Goal: Submit feedback/report problem: Submit feedback/report problem

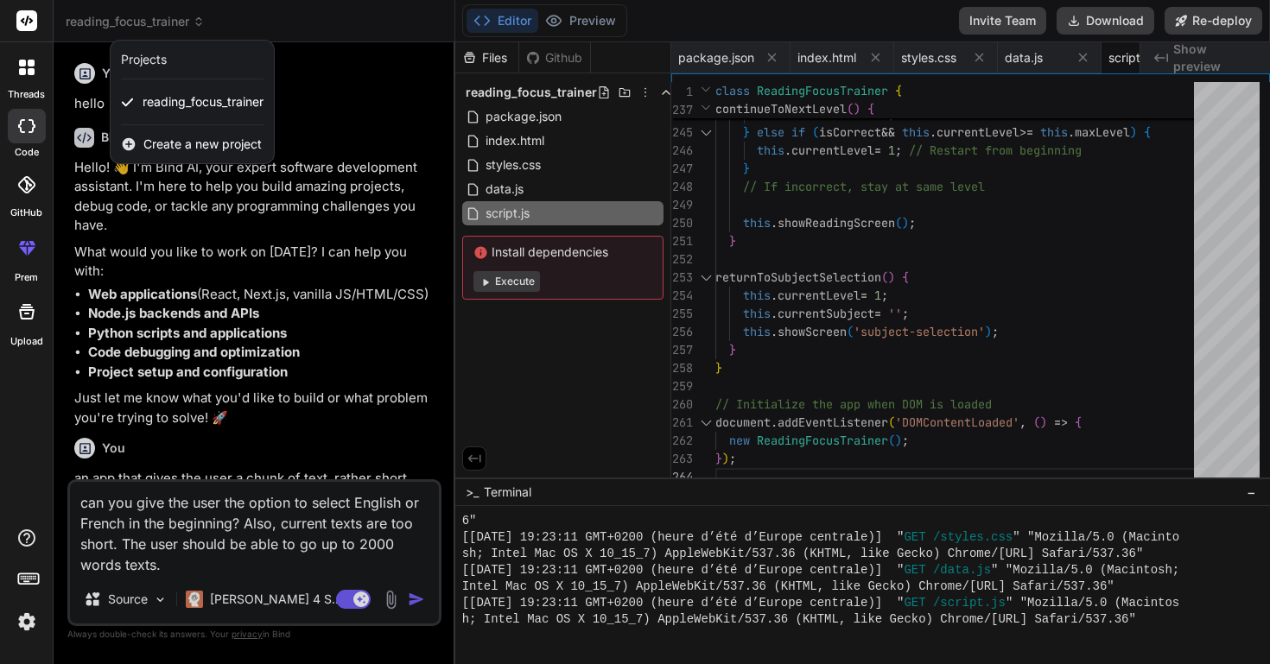
scroll to position [2151, 0]
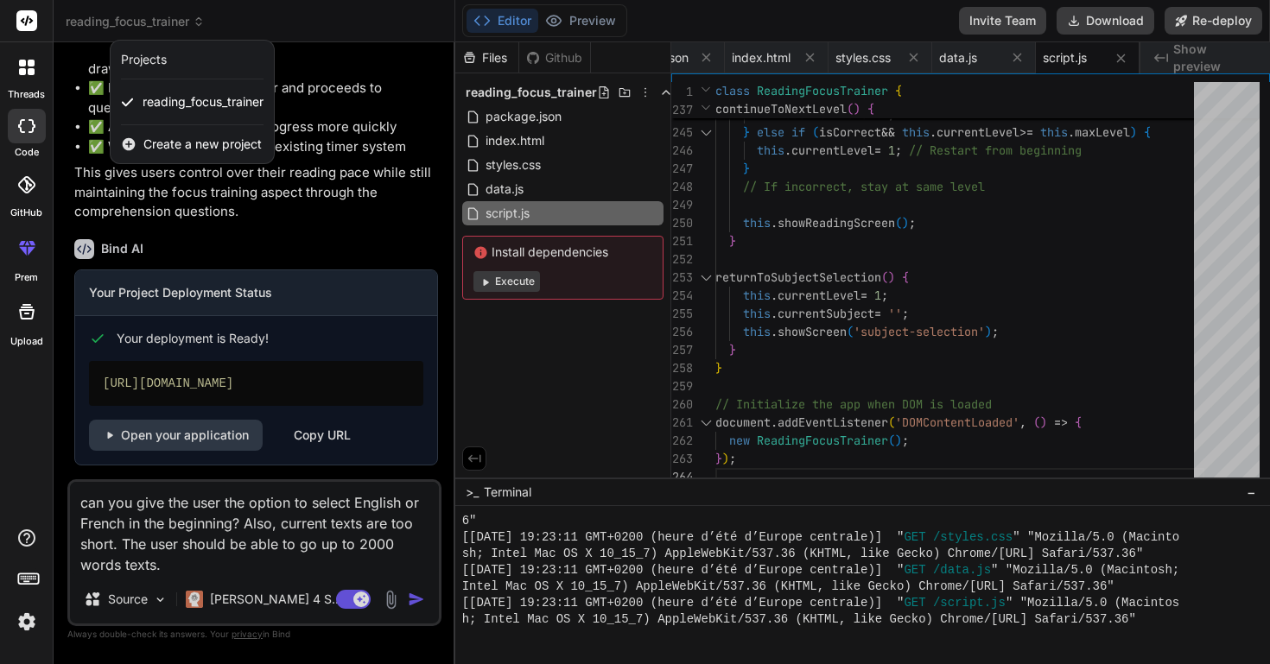
click at [284, 194] on div at bounding box center [635, 332] width 1270 height 664
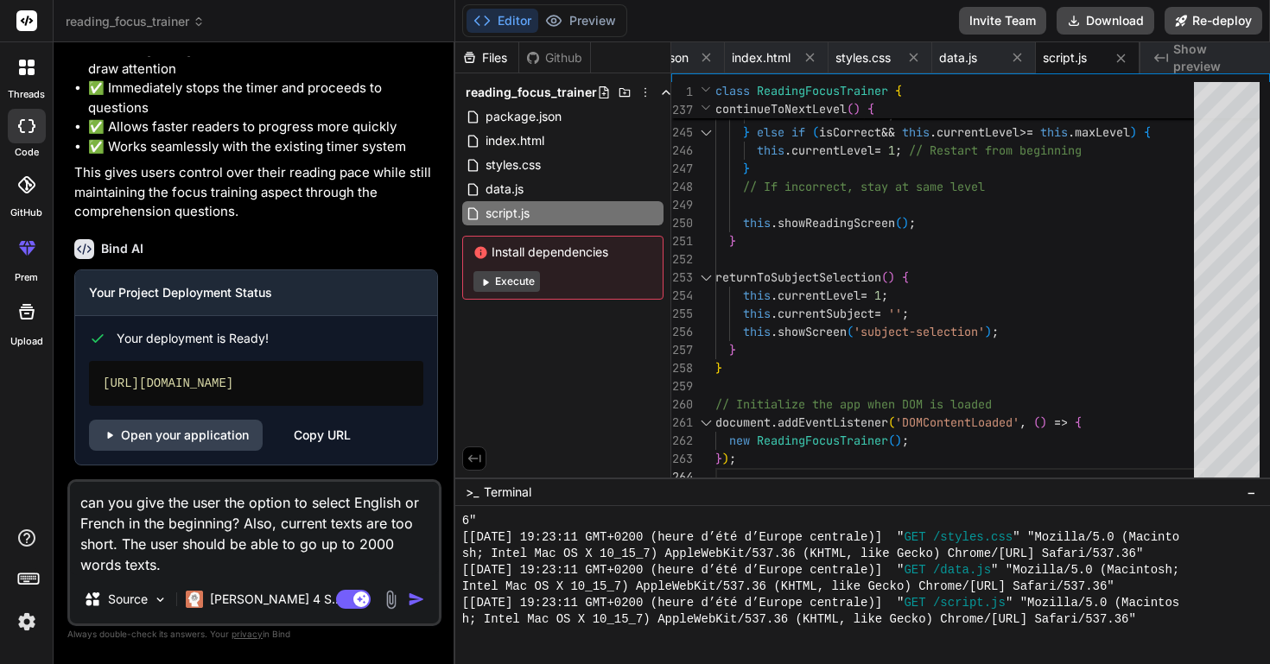
click at [419, 601] on img "button" at bounding box center [416, 599] width 17 height 17
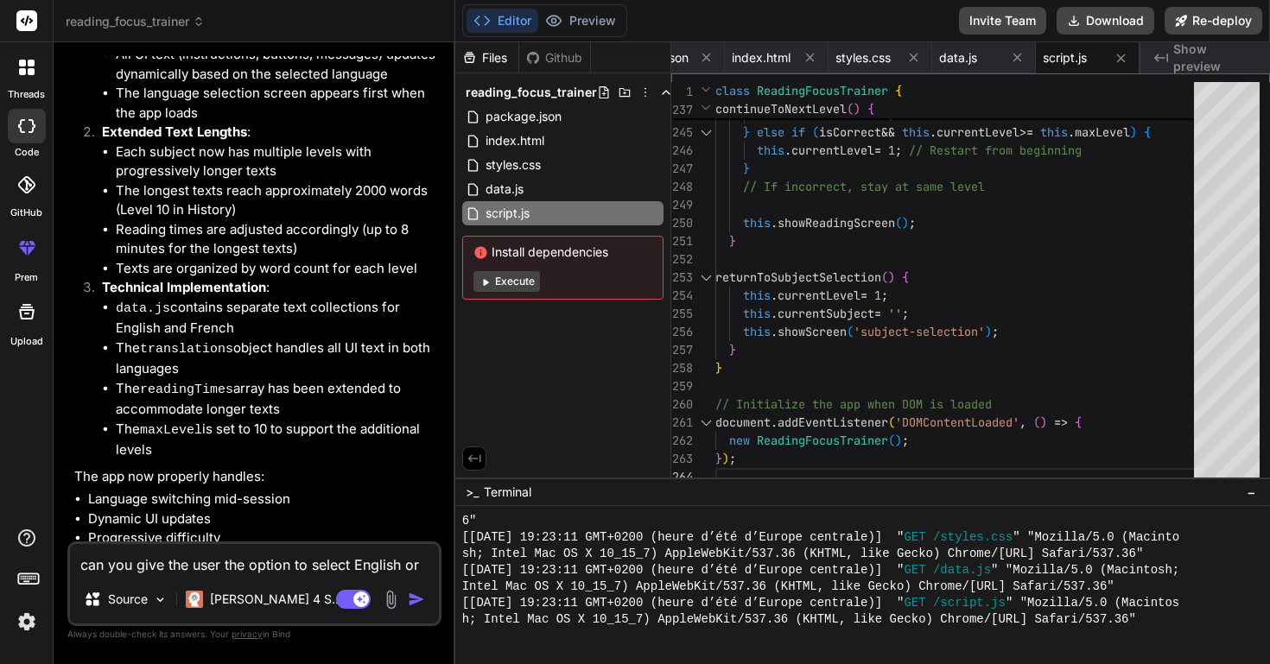
scroll to position [3257, 0]
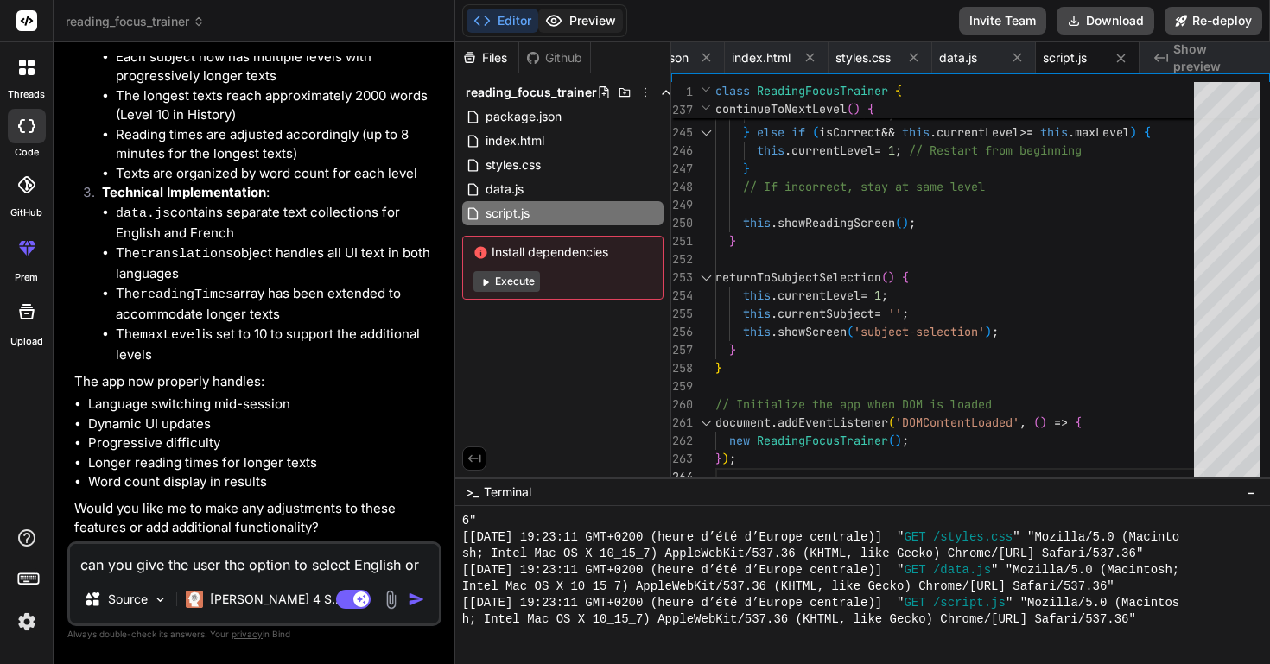
click at [594, 18] on button "Preview" at bounding box center [580, 21] width 85 height 24
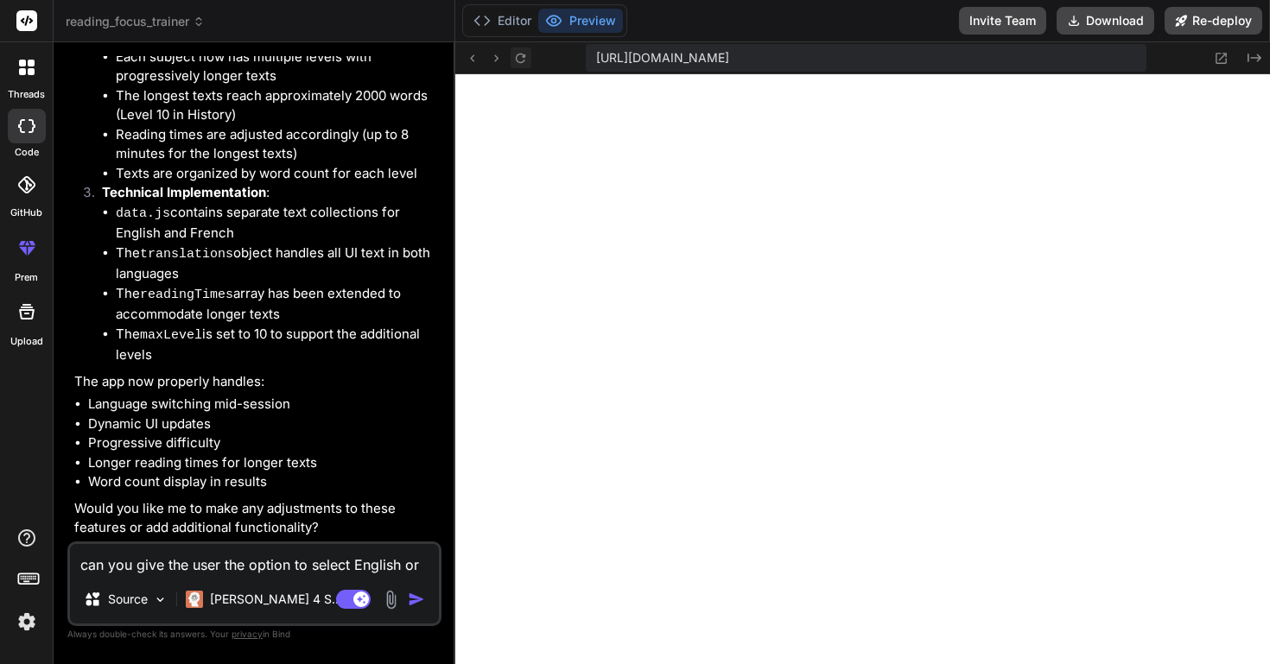
click at [521, 56] on icon at bounding box center [520, 58] width 15 height 15
click at [594, 22] on button "Preview" at bounding box center [580, 21] width 85 height 24
click at [515, 56] on icon at bounding box center [520, 58] width 15 height 15
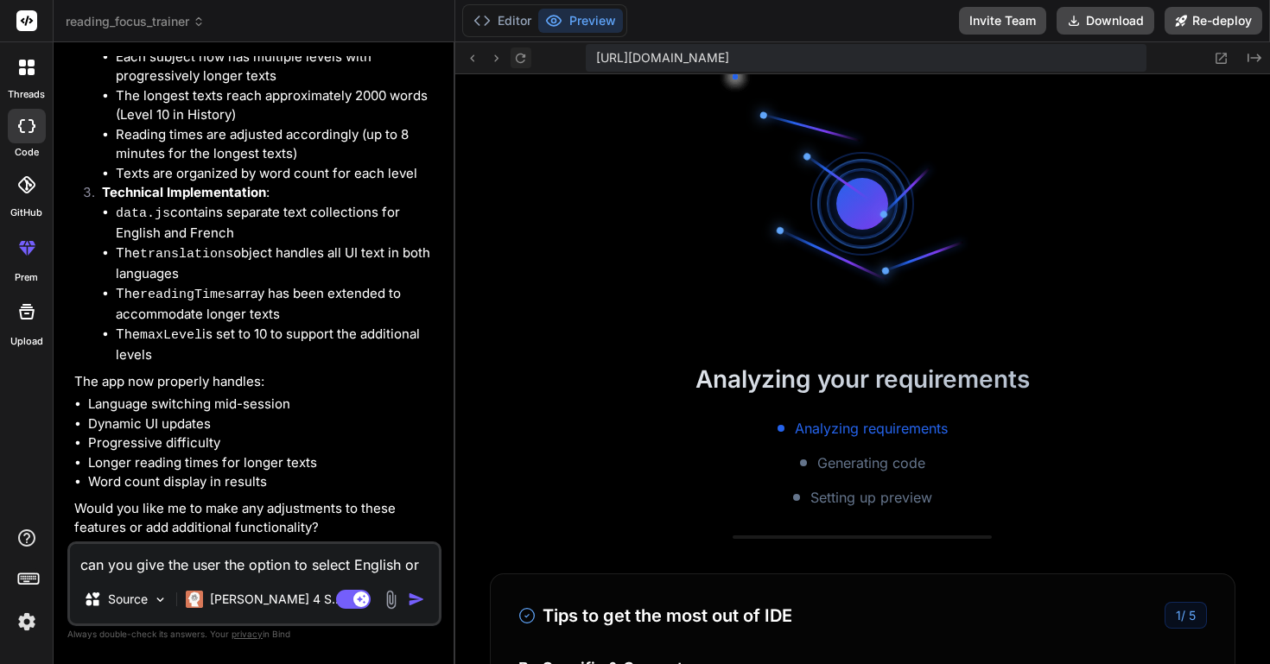
scroll to position [2495, 0]
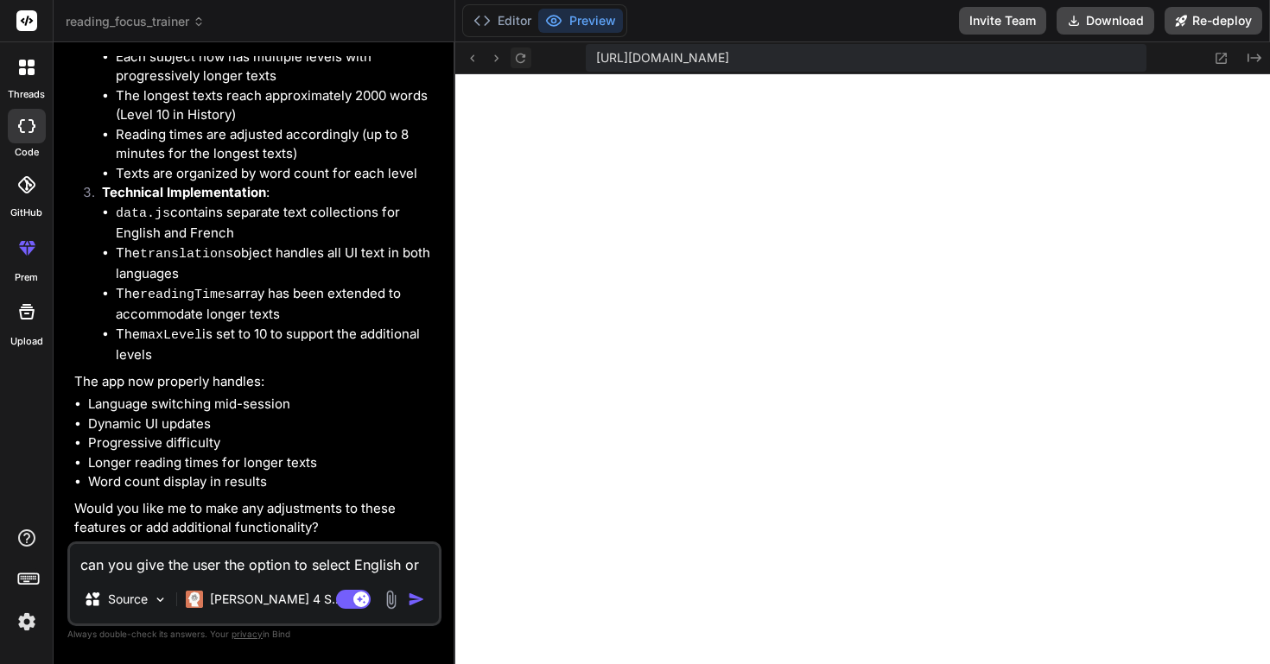
click at [521, 57] on icon at bounding box center [520, 58] width 15 height 15
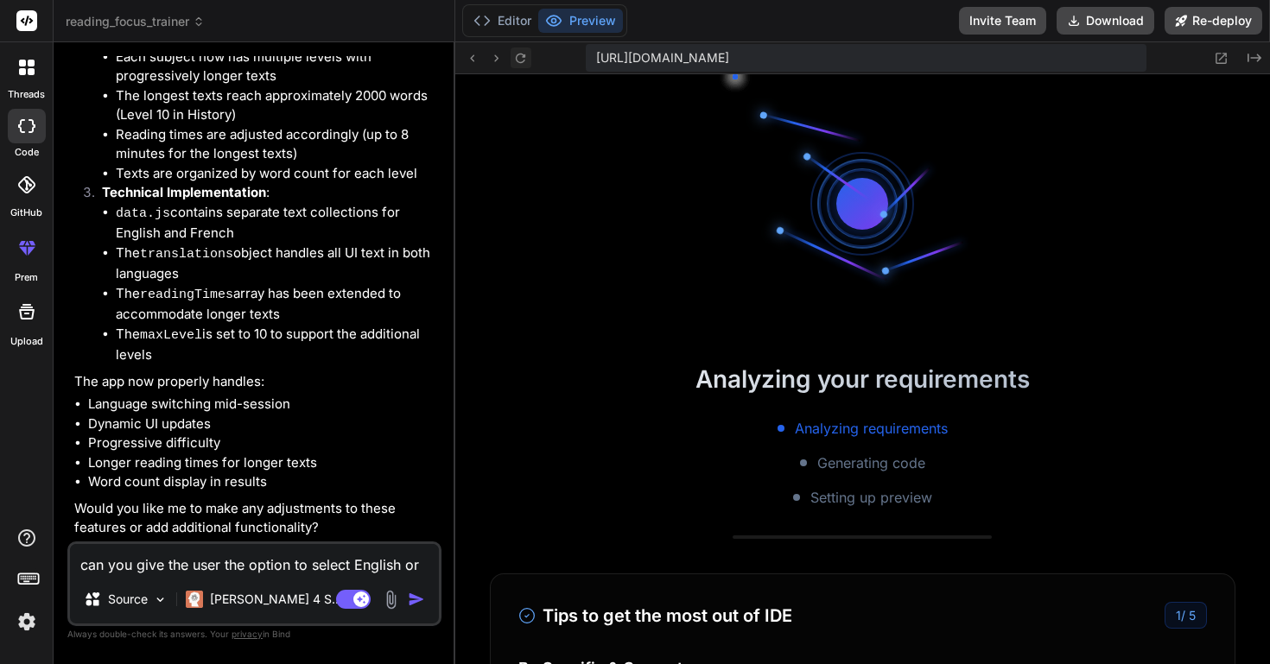
scroll to position [2692, 0]
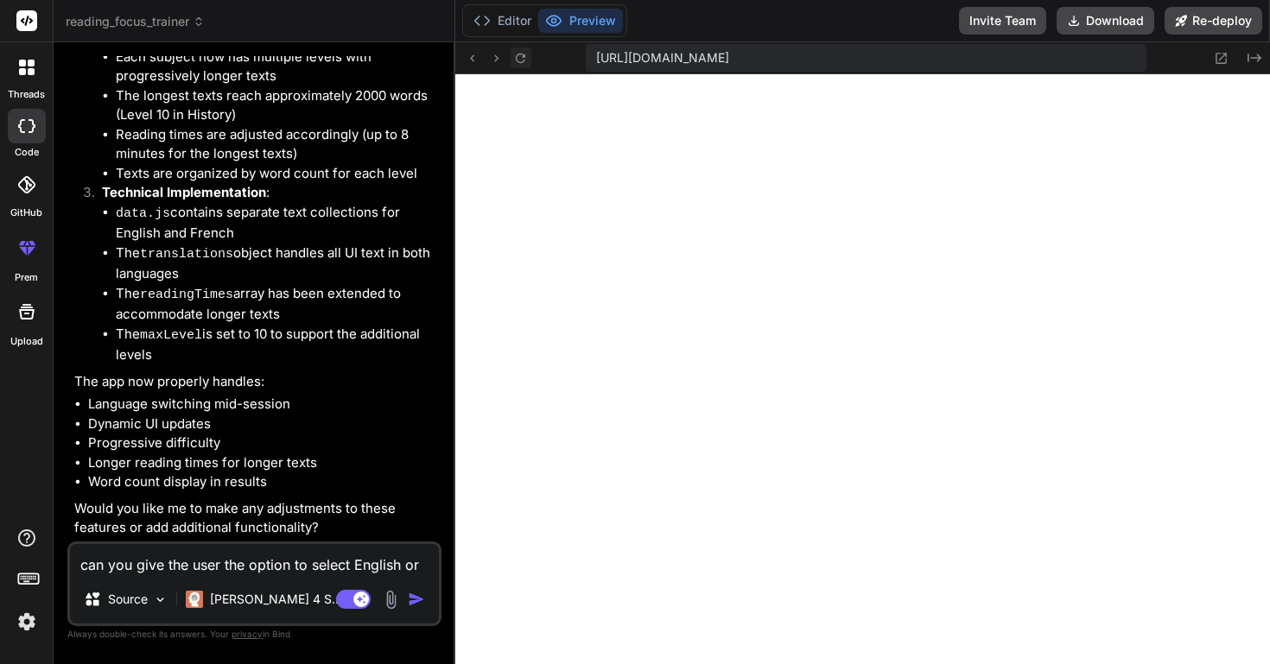
click at [521, 59] on icon at bounding box center [520, 58] width 15 height 15
click at [499, 59] on icon at bounding box center [496, 58] width 15 height 15
click at [507, 22] on button "Editor" at bounding box center [503, 21] width 72 height 24
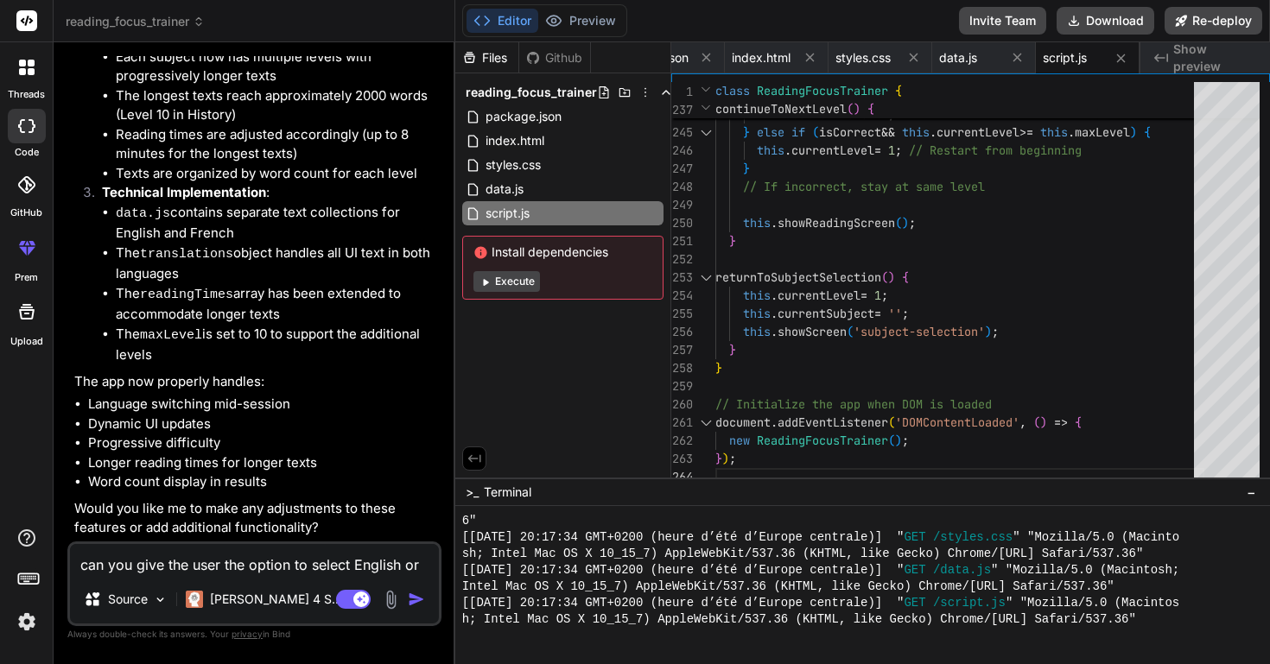
click at [521, 282] on button "Execute" at bounding box center [507, 281] width 67 height 21
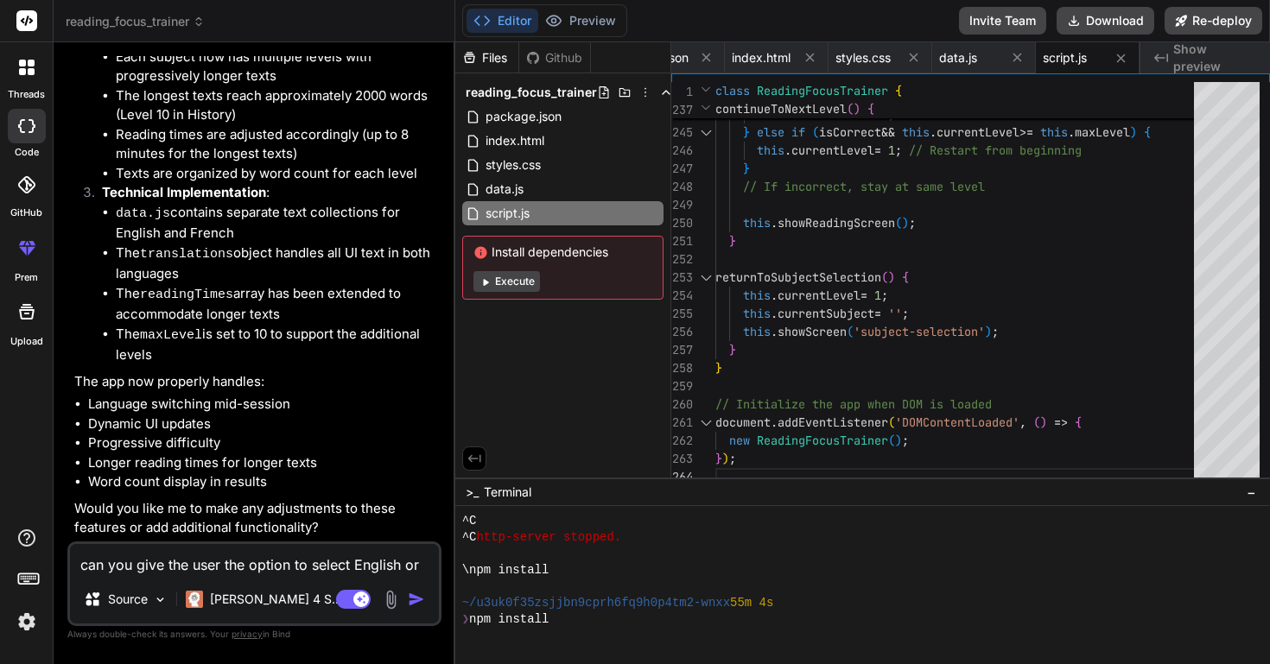
scroll to position [3316, 0]
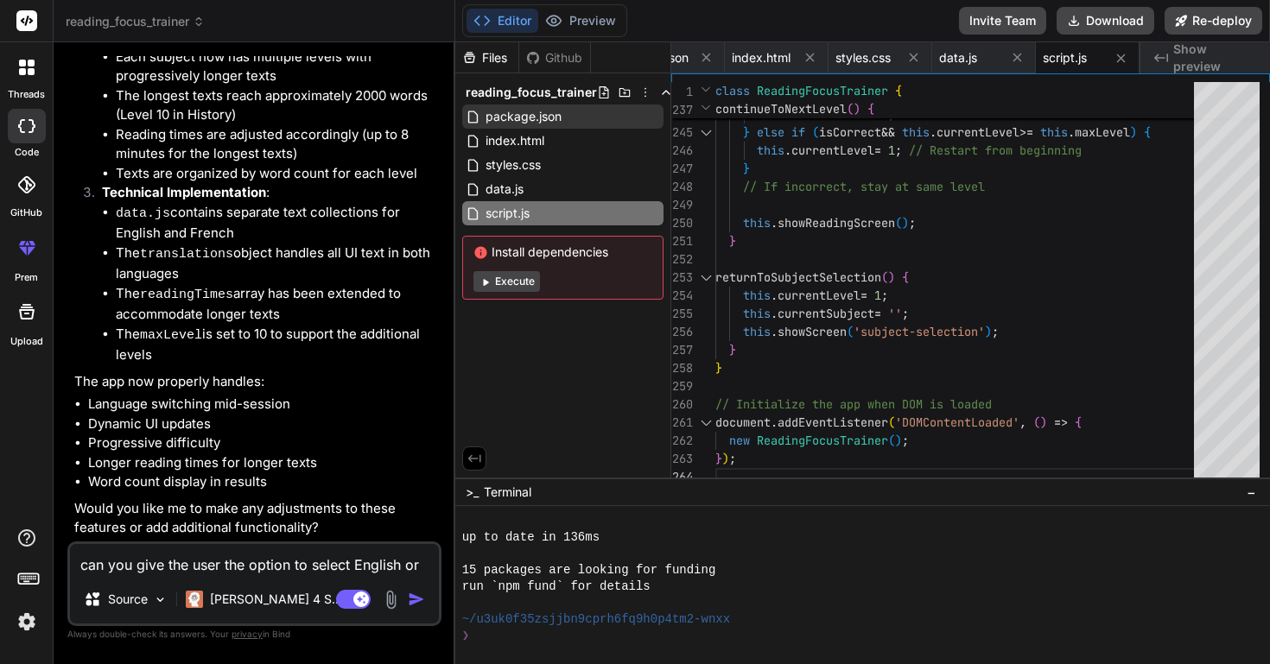
type textarea "x"
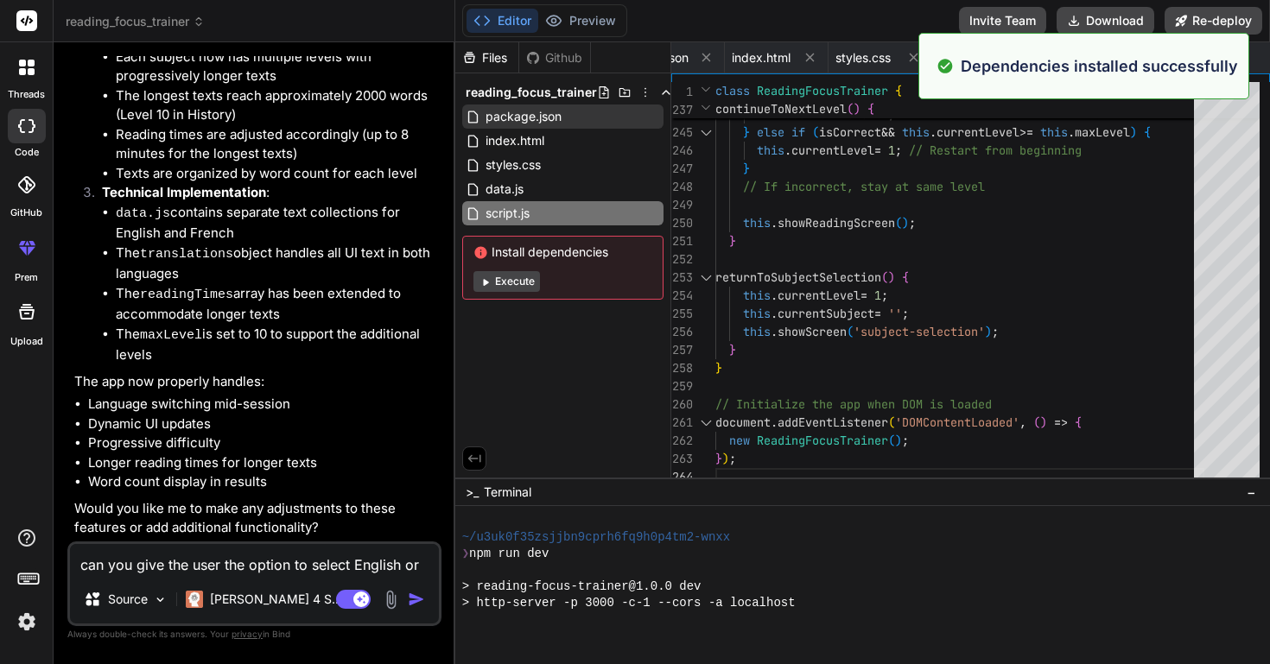
scroll to position [4022, 0]
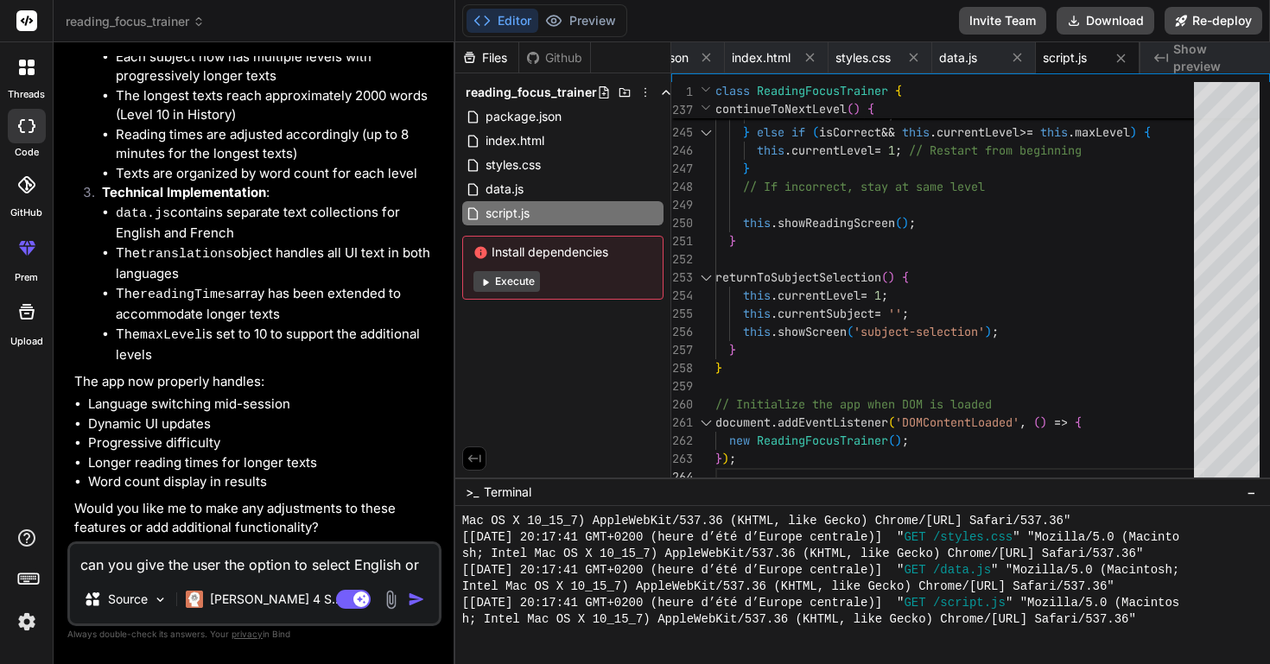
click at [959, 60] on span "data.js" at bounding box center [958, 57] width 38 height 17
type textarea "] } ] }; const readingTimes = [30, 45, 60, 90, 120, 180]; // seconds for each l…"
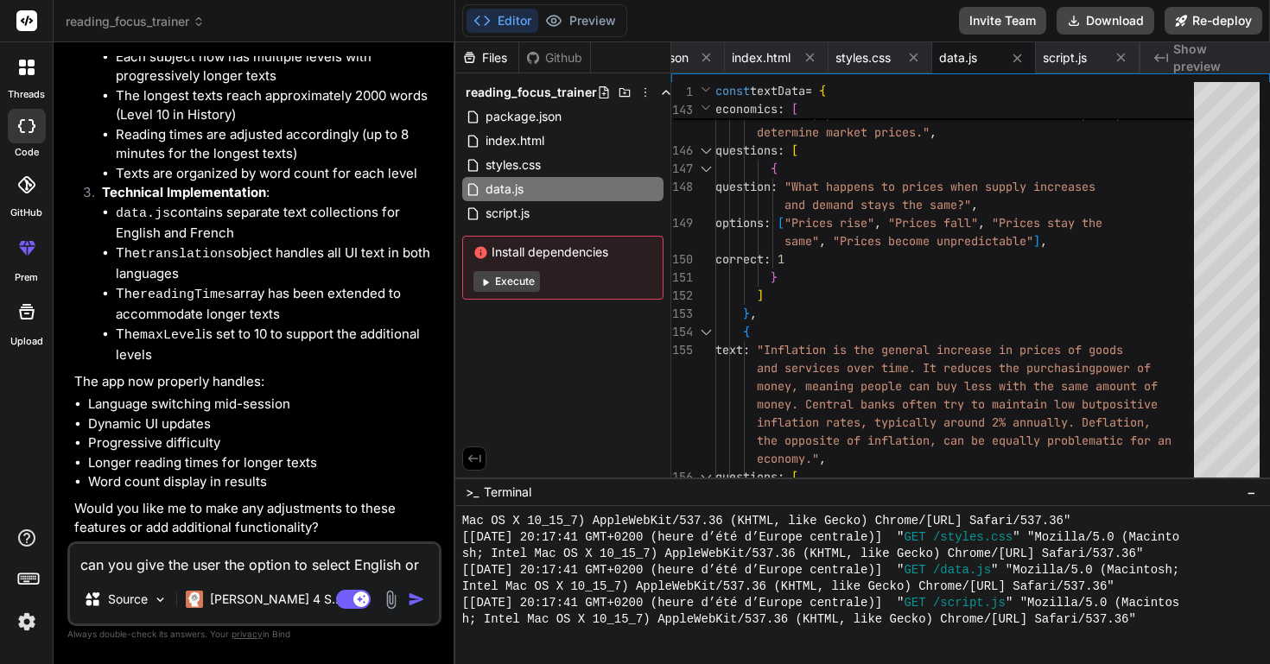
click at [553, 55] on div "Github" at bounding box center [554, 57] width 71 height 17
click at [494, 60] on div "Files" at bounding box center [486, 57] width 63 height 17
click at [599, 19] on button "Preview" at bounding box center [580, 21] width 85 height 24
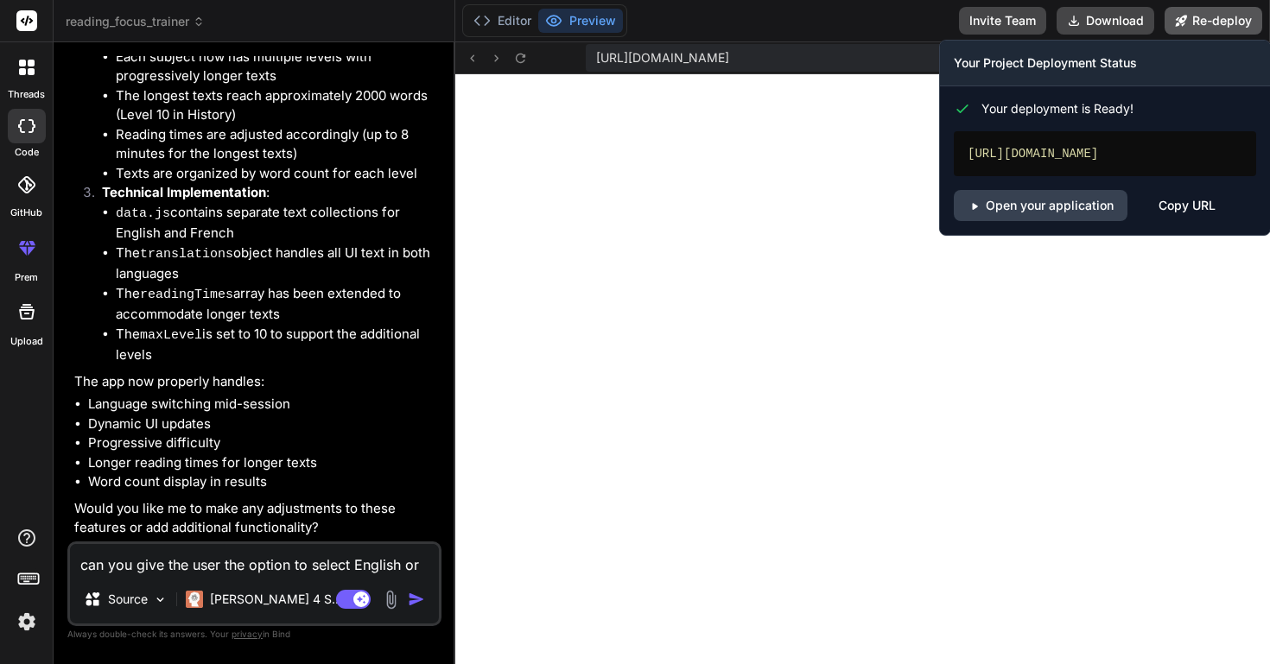
click at [1221, 16] on button "Re-deploy" at bounding box center [1214, 21] width 98 height 28
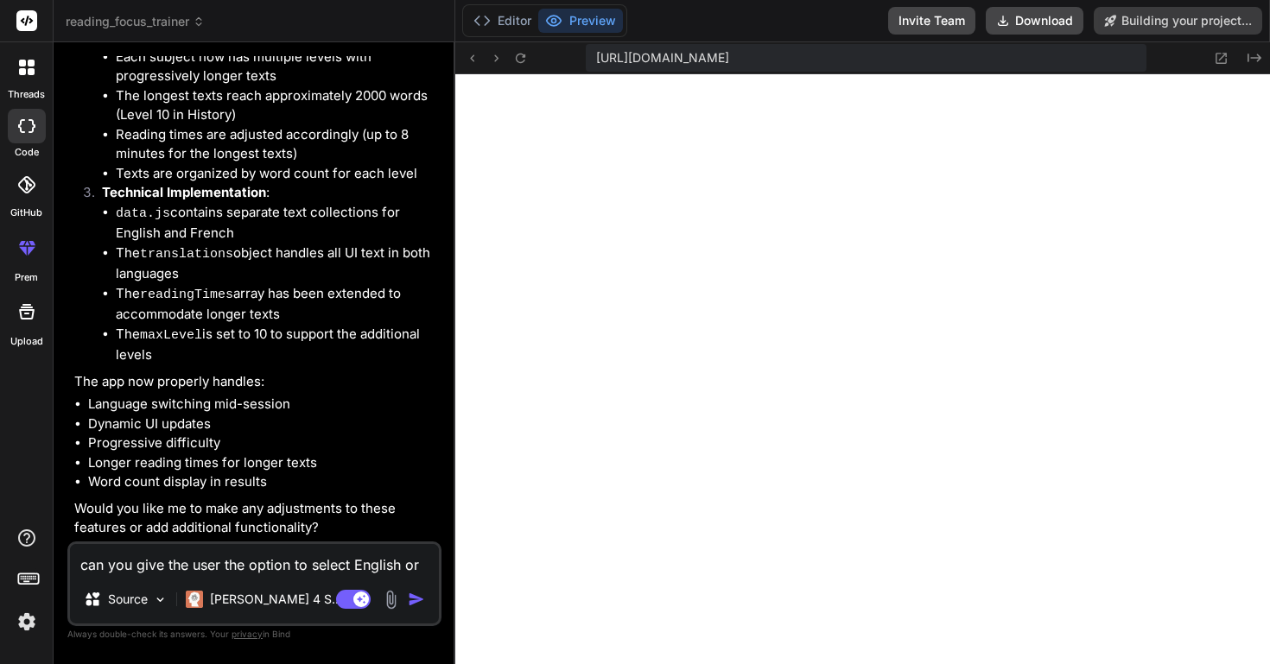
type textarea "x"
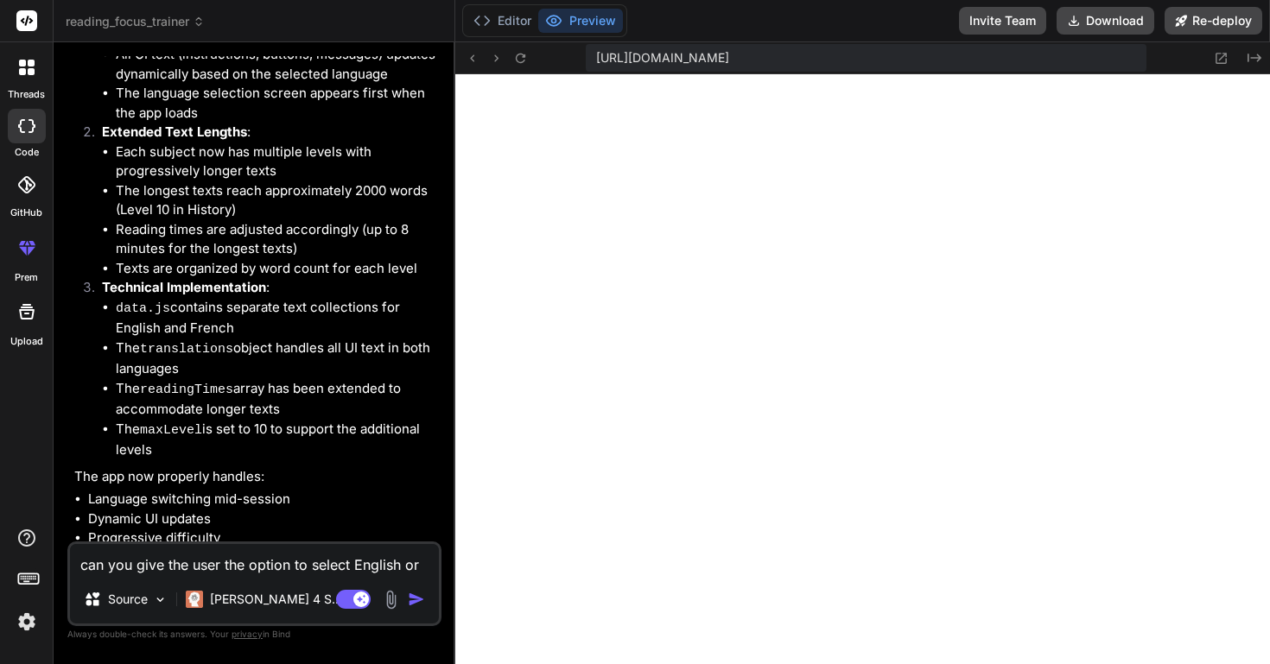
scroll to position [3257, 0]
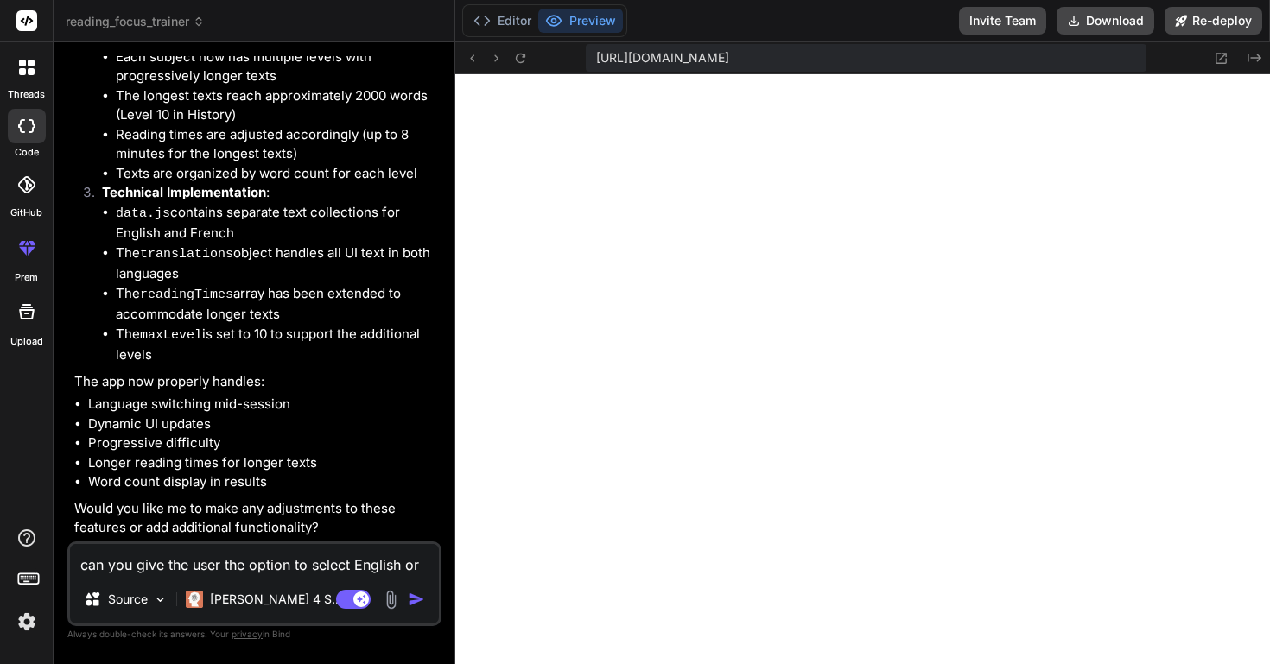
click at [240, 569] on textarea "can you give the user the option to select English or French in the beginning? …" at bounding box center [254, 559] width 369 height 31
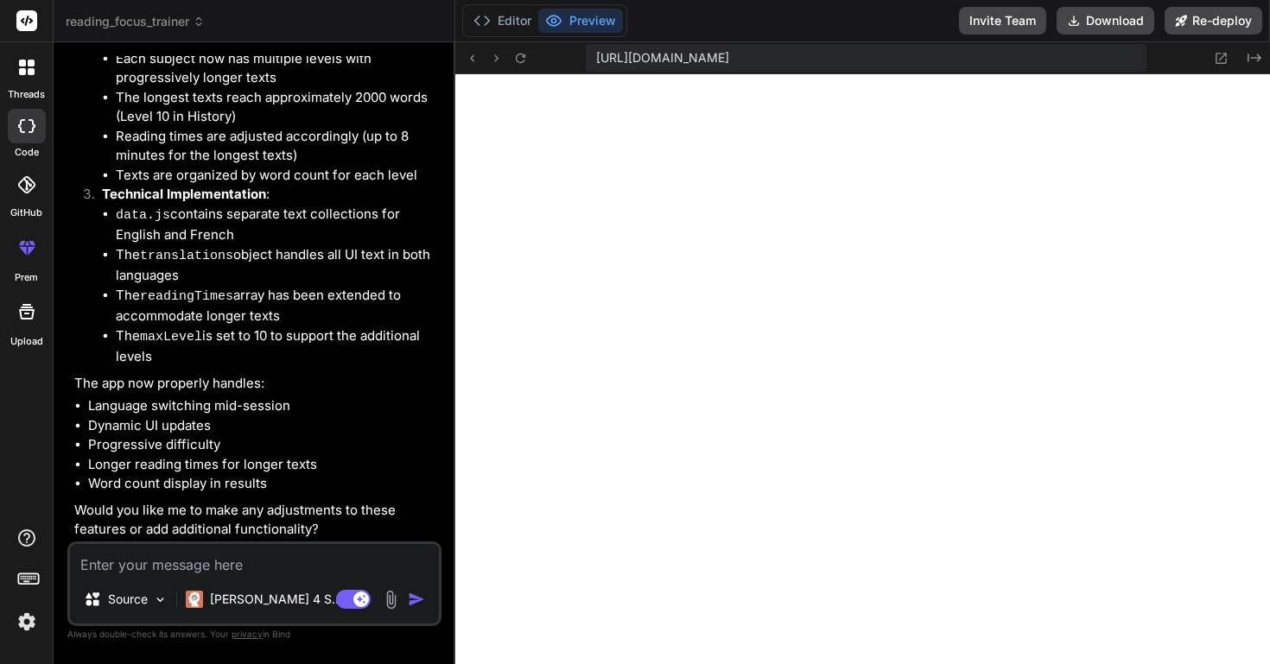
type textarea "A"
type textarea "x"
type textarea "Ar"
type textarea "x"
type textarea "Are"
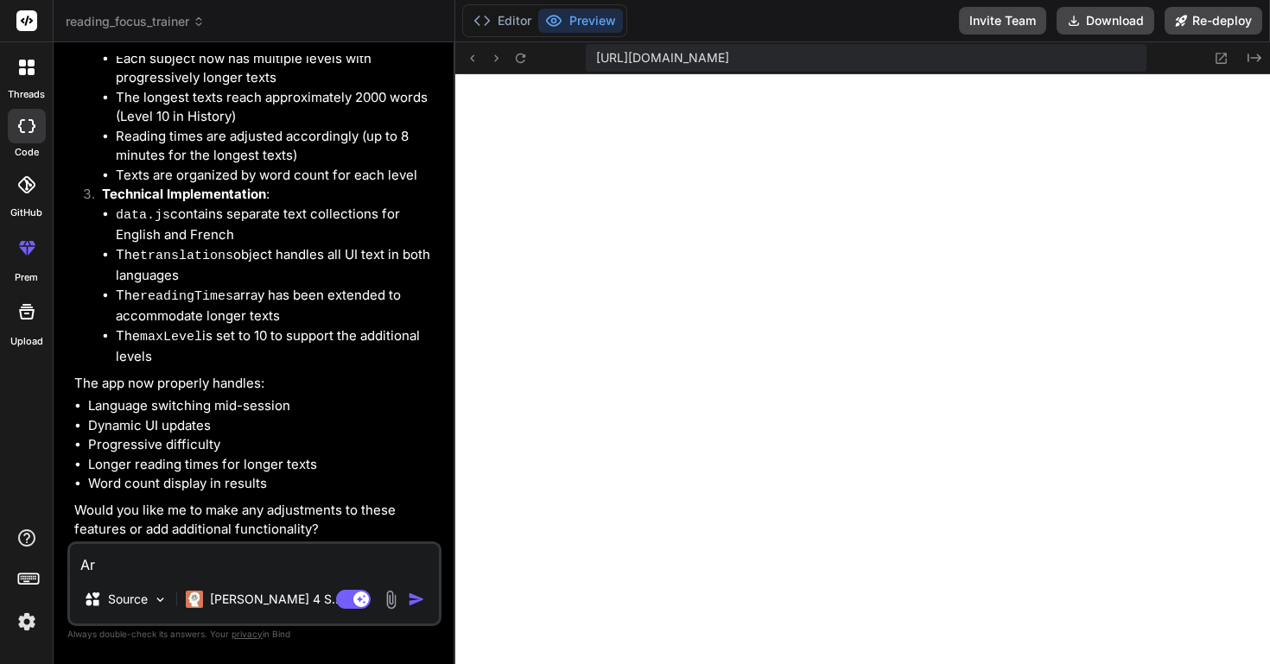
type textarea "x"
type textarea "Are"
type textarea "x"
type textarea "Are y"
type textarea "x"
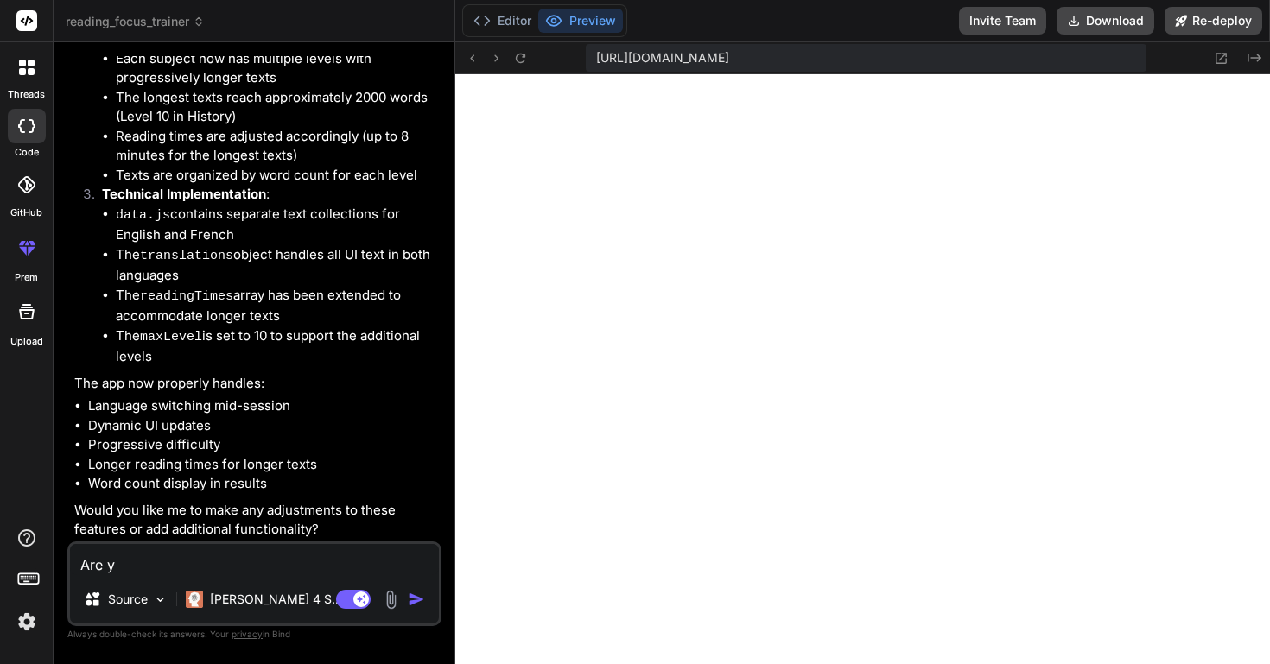
type textarea "Are yo"
type textarea "x"
type textarea "Are you"
type textarea "x"
type textarea "Are you"
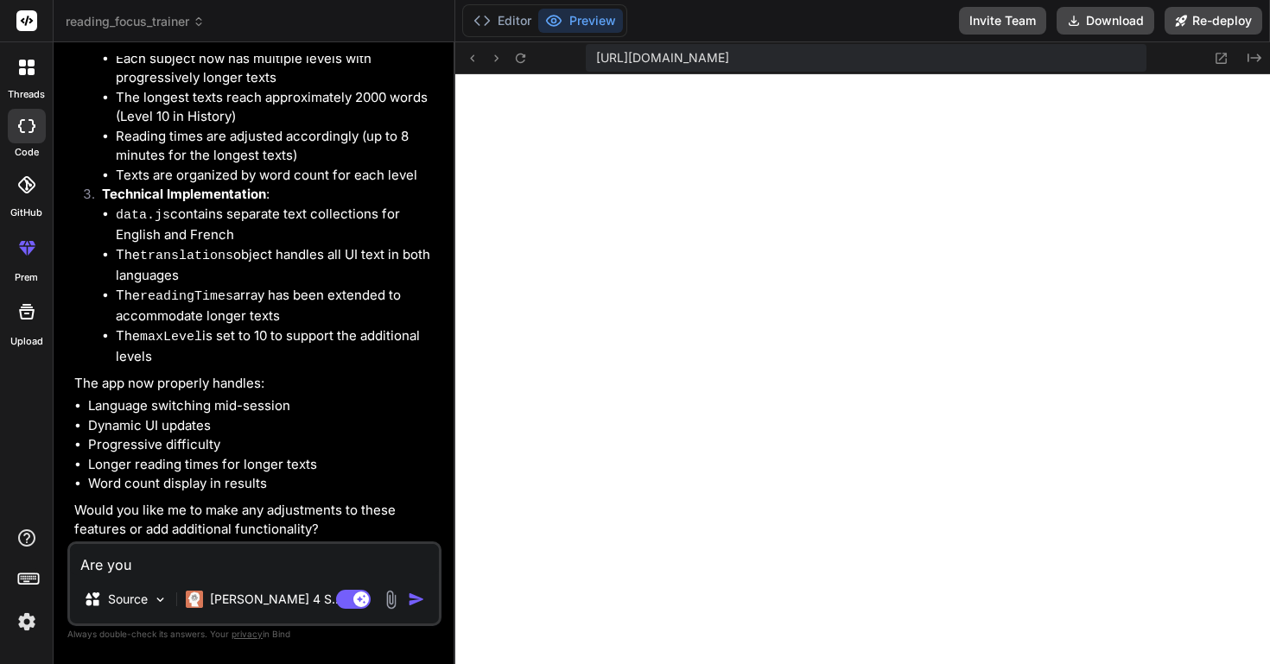
type textarea "x"
type textarea "Are you s"
type textarea "x"
type textarea "Are you su"
type textarea "x"
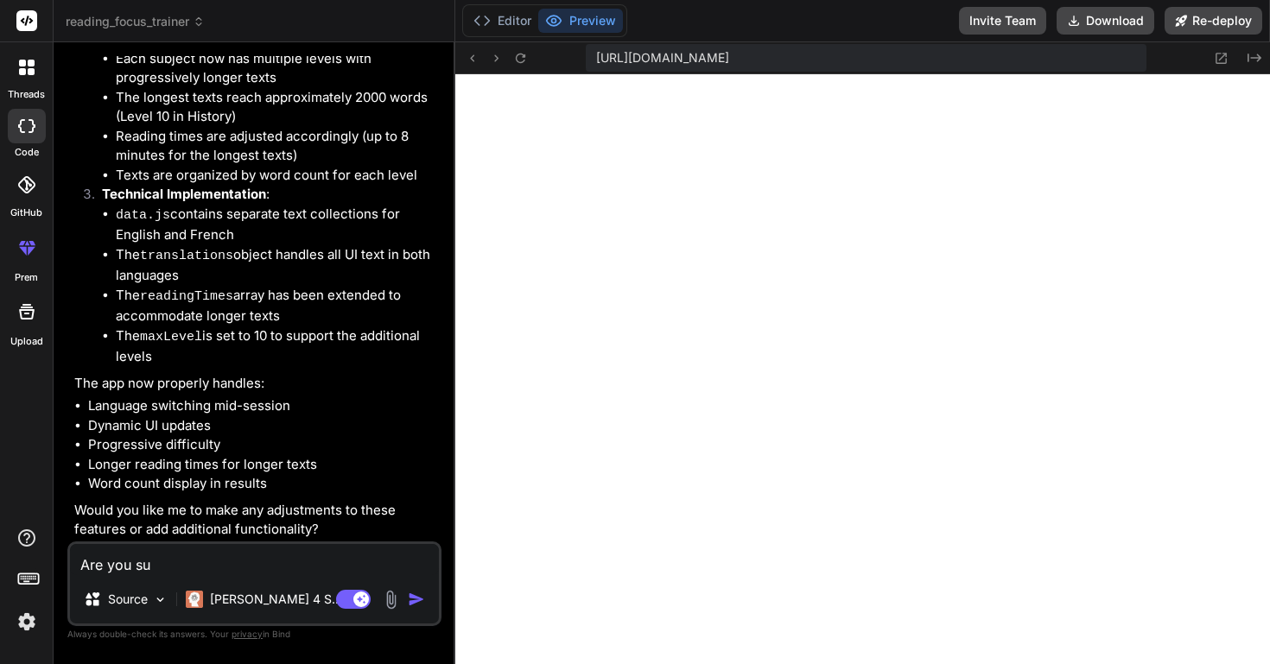
type textarea "Are you sur"
type textarea "x"
type textarea "Are you sure"
type textarea "x"
type textarea "Are you sure?"
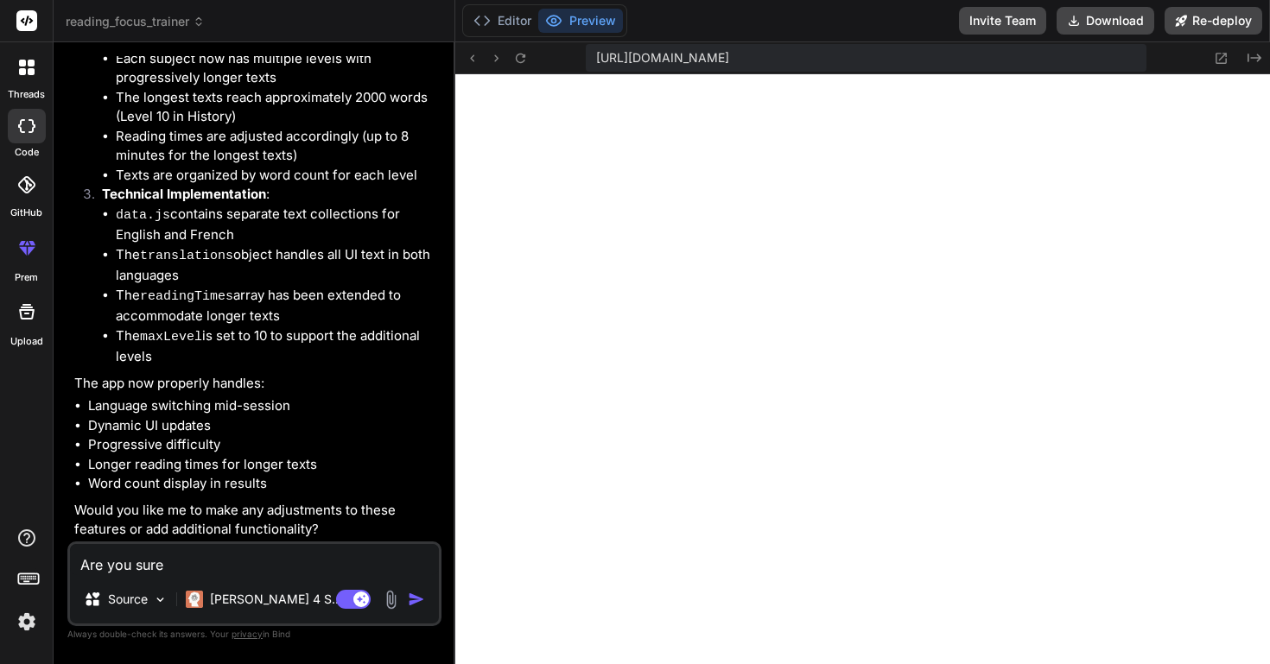
type textarea "x"
type textarea "Are you sure?"
type textarea "x"
type textarea "Are you sure? I"
type textarea "x"
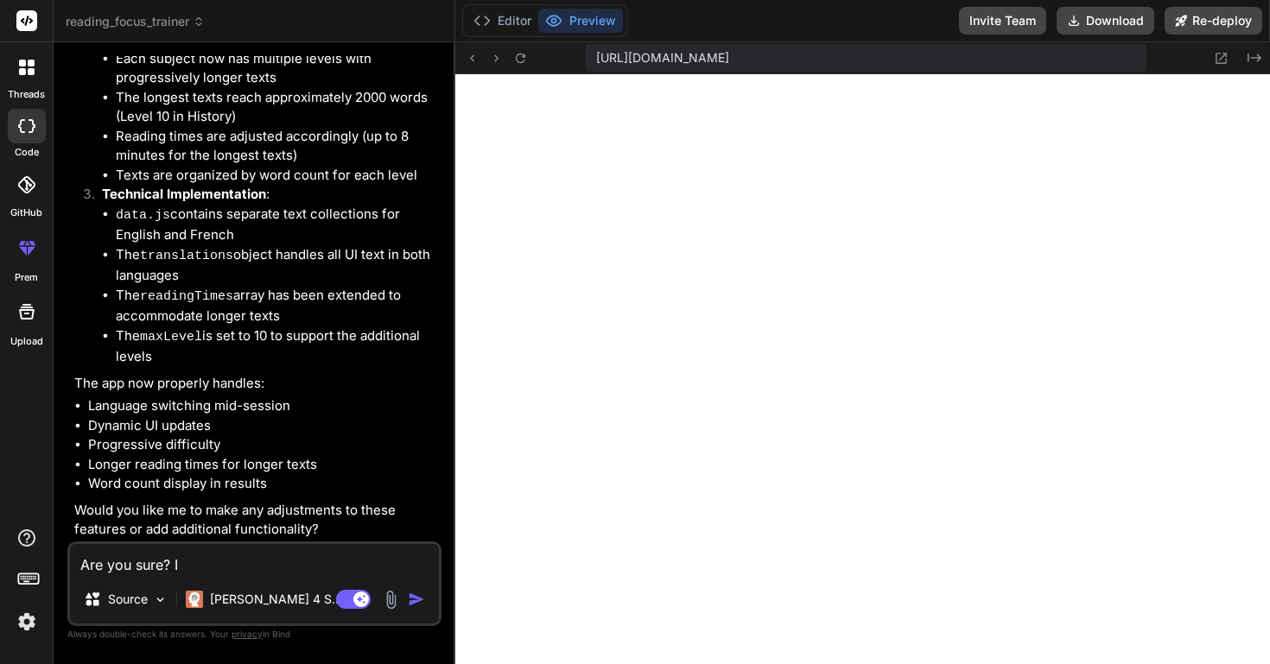
type textarea "Are you sure? I"
type textarea "x"
type textarea "Are you sure? I c"
type textarea "x"
type textarea "Are you sure? I ca"
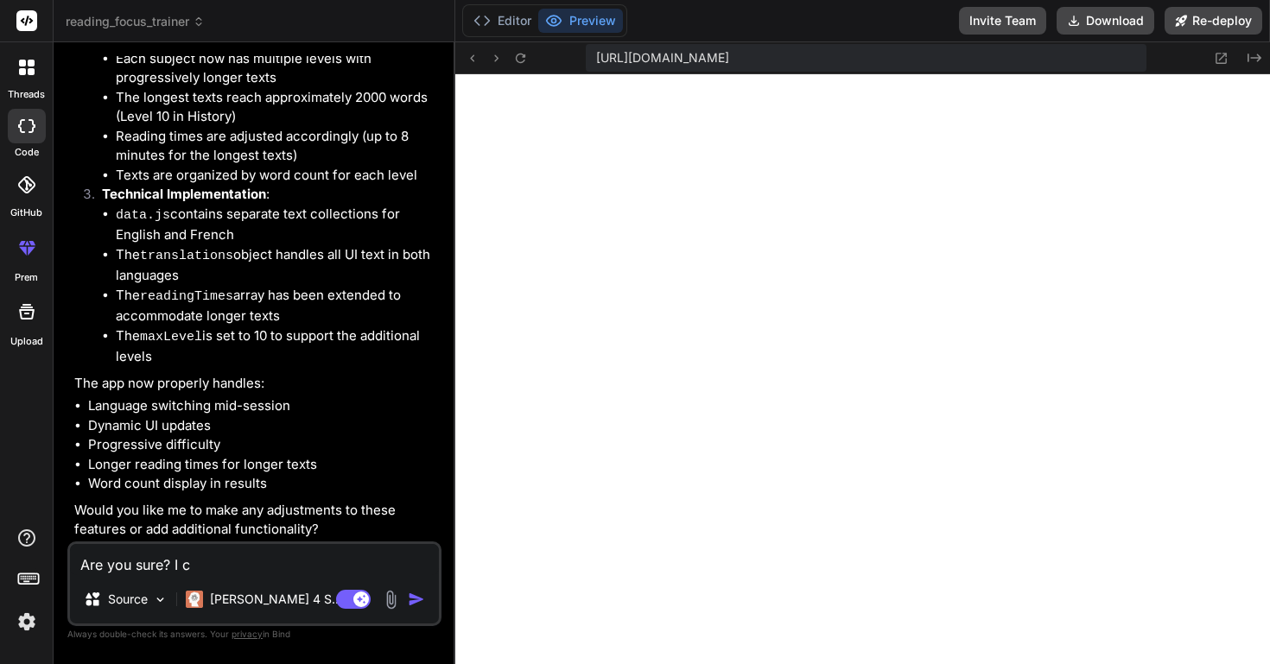
type textarea "x"
type textarea "Are you sure? I can"
type textarea "x"
type textarea "Are you sure? I [PERSON_NAME]"
type textarea "x"
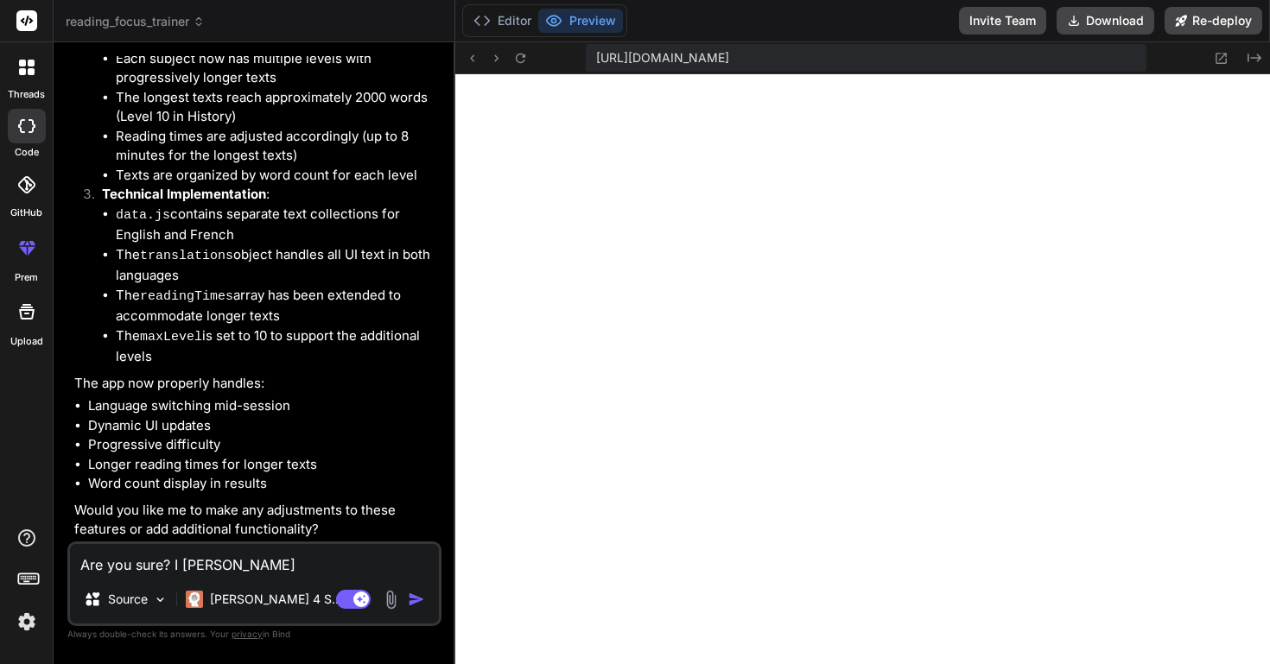
type textarea "Are you sure? I canno"
type textarea "x"
type textarea "Are you sure? I cannot"
type textarea "x"
type textarea "Are you sure? I cannot"
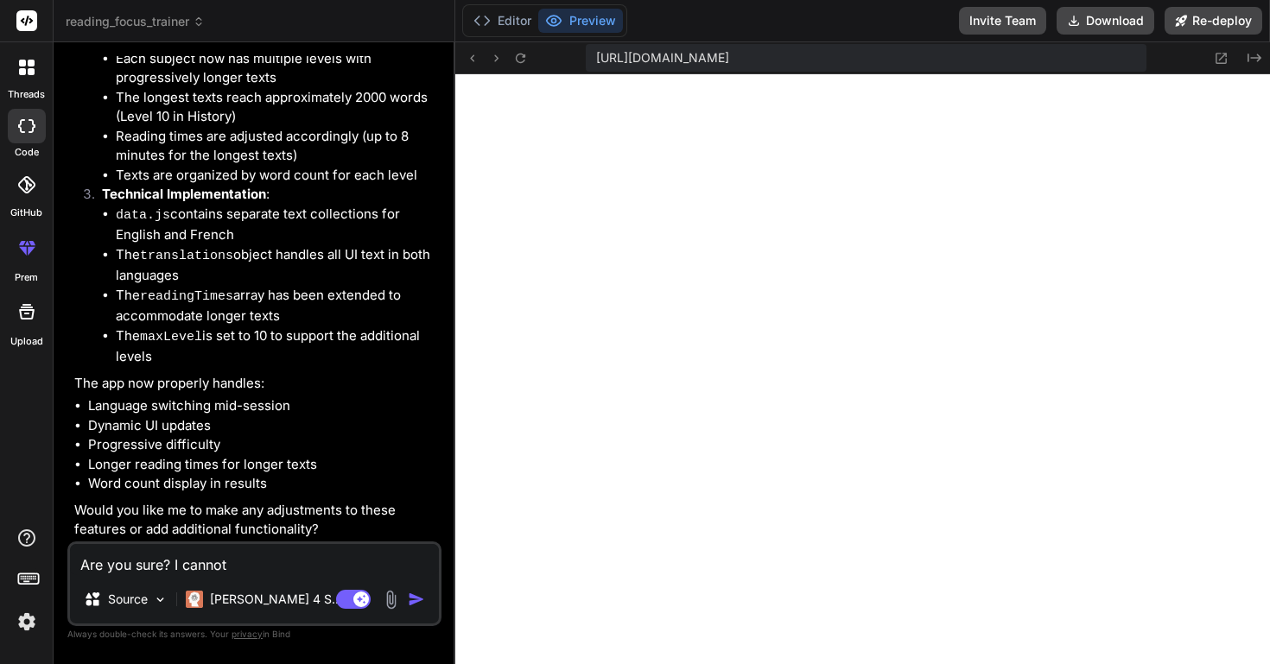
type textarea "x"
type textarea "Are you sure? I cannot s"
type textarea "x"
type textarea "Are you sure? I cannot se"
type textarea "x"
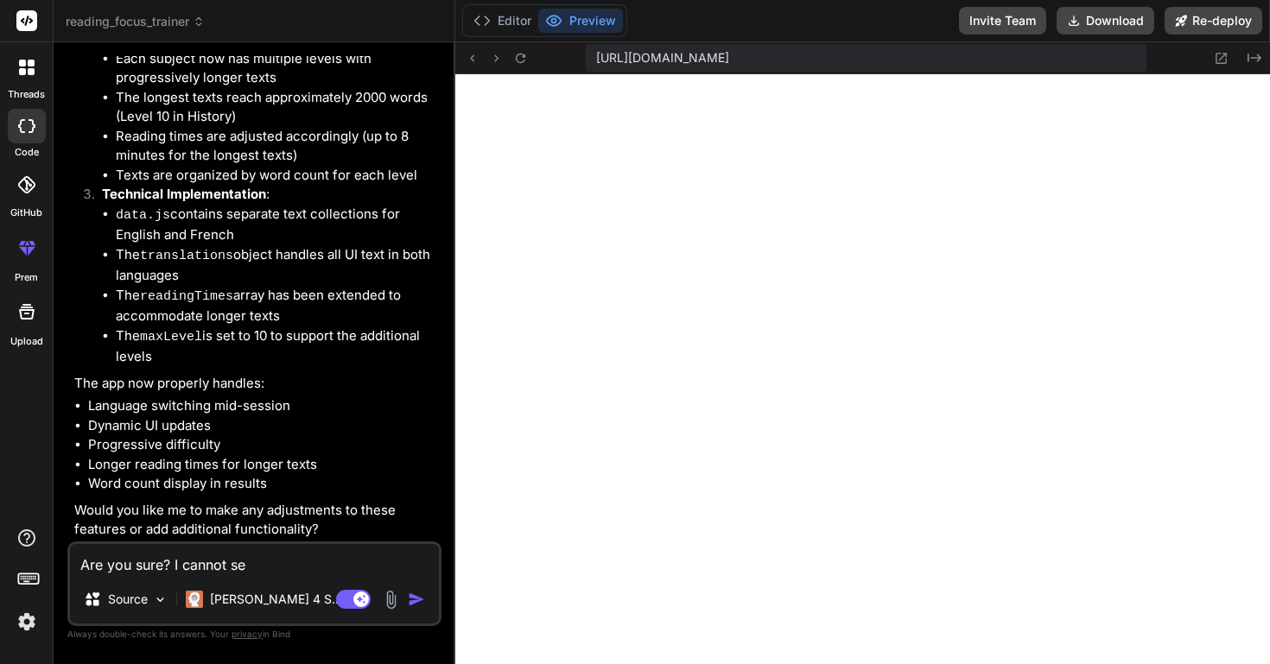
type textarea "Are you sure? I cannot see"
type textarea "x"
type textarea "Are you sure? I cannot see"
type textarea "x"
type textarea "Are you sure? I cannot see t"
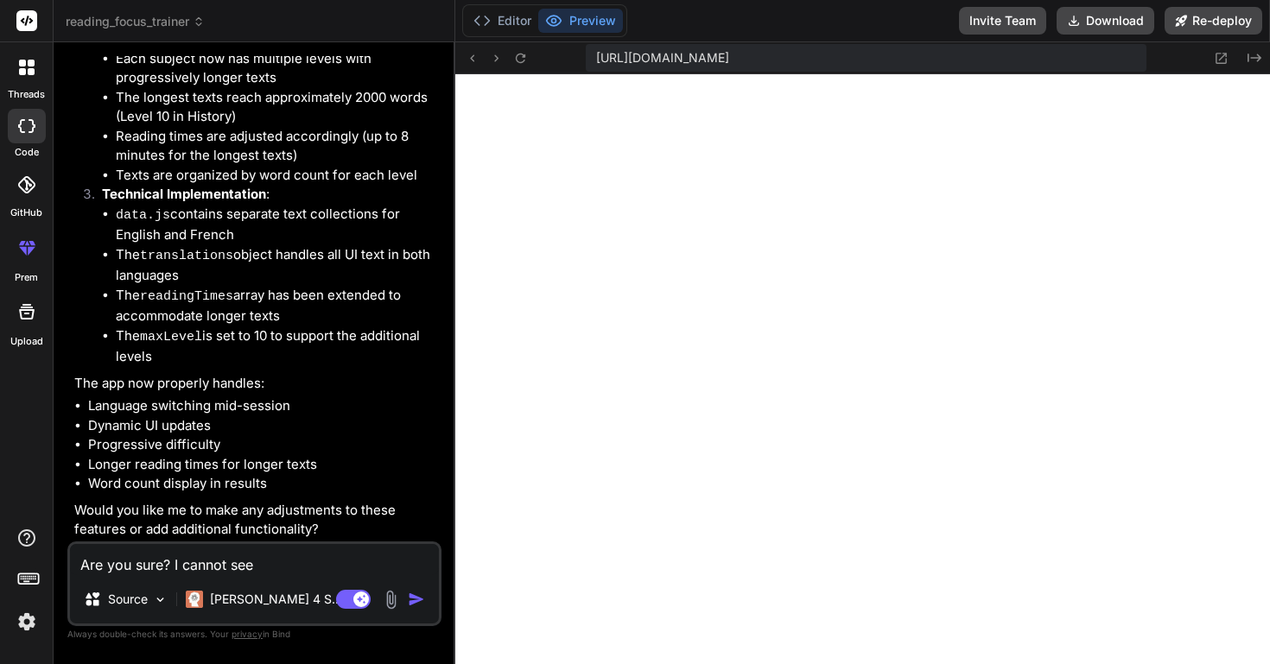
type textarea "x"
type textarea "Are you sure? I cannot see th"
type textarea "x"
type textarea "Are you sure? I cannot see the"
type textarea "x"
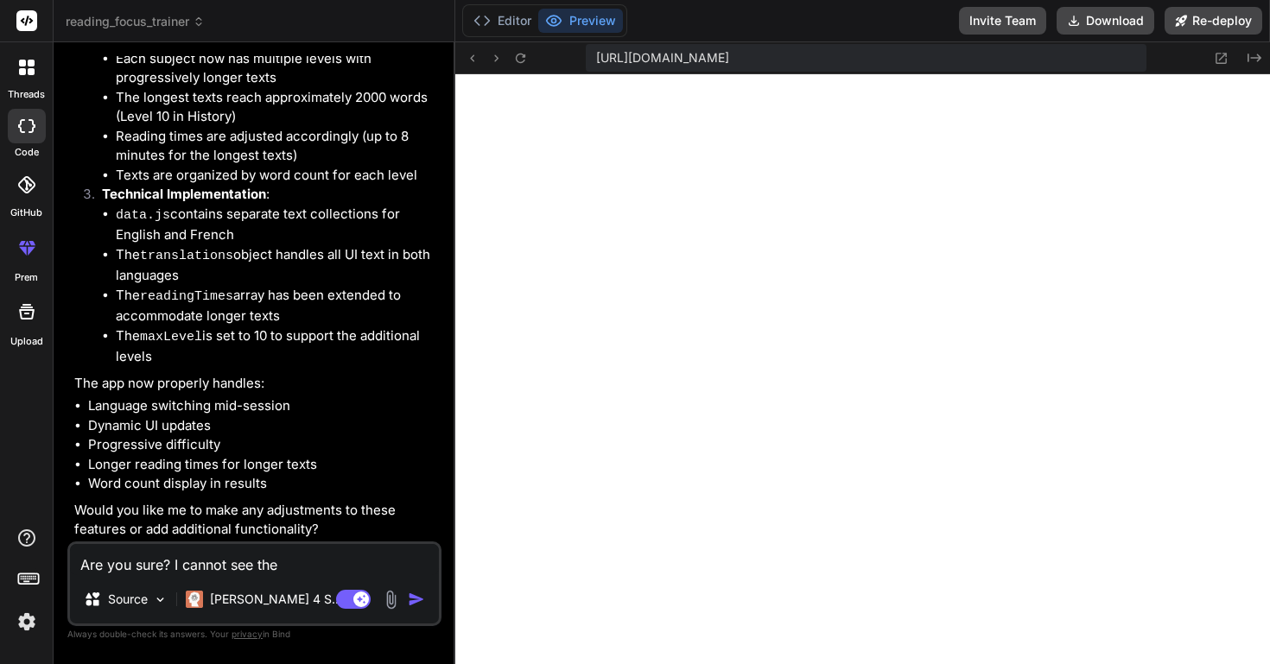
type textarea "Are you sure? I cannot see the"
type textarea "x"
type textarea "Are you sure? I cannot see the l"
type textarea "x"
type textarea "Are you sure? I cannot see the la"
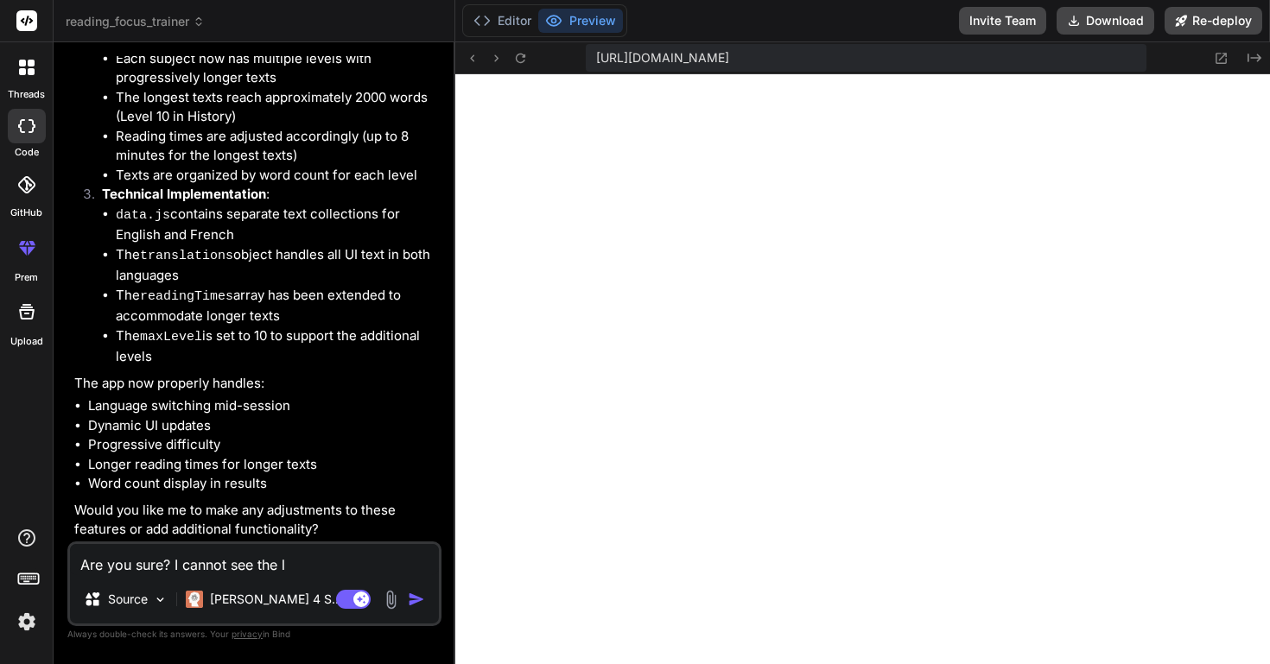
type textarea "x"
type textarea "Are you sure? I cannot see the lan"
type textarea "x"
type textarea "Are you sure? I cannot see the lang"
type textarea "x"
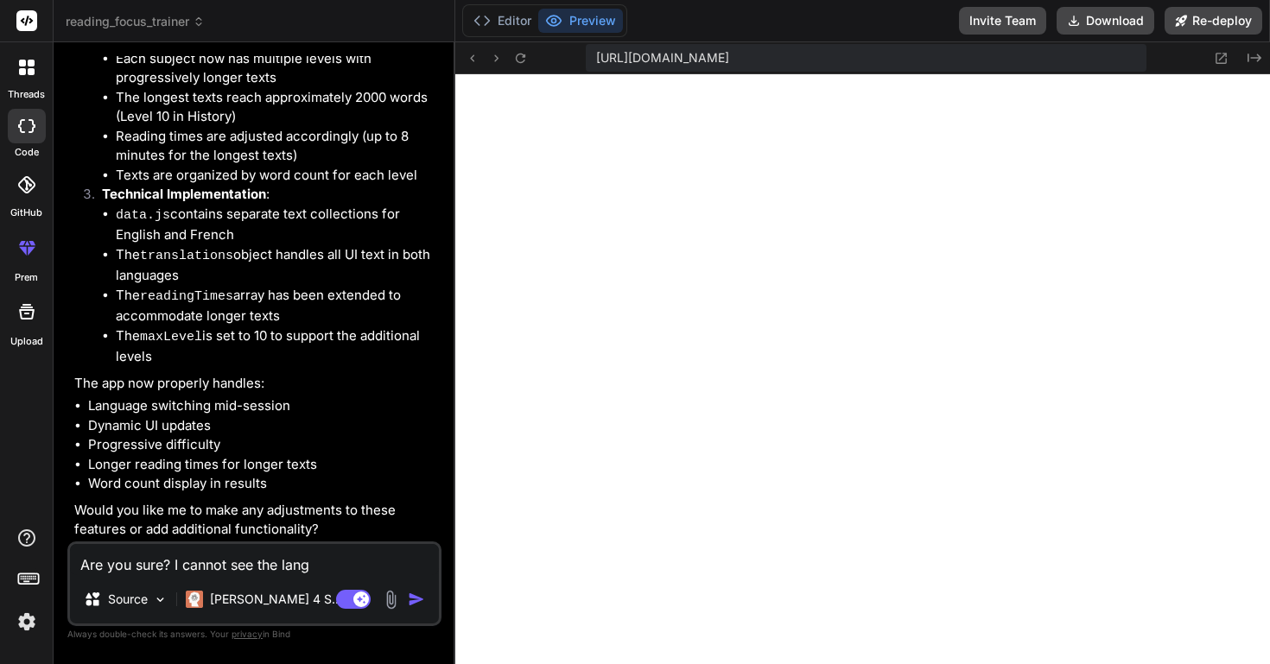
type textarea "Are you sure? I cannot see the langu"
type textarea "x"
type textarea "Are you sure? I cannot see the langua"
type textarea "x"
type textarea "Are you sure? I cannot see the languag"
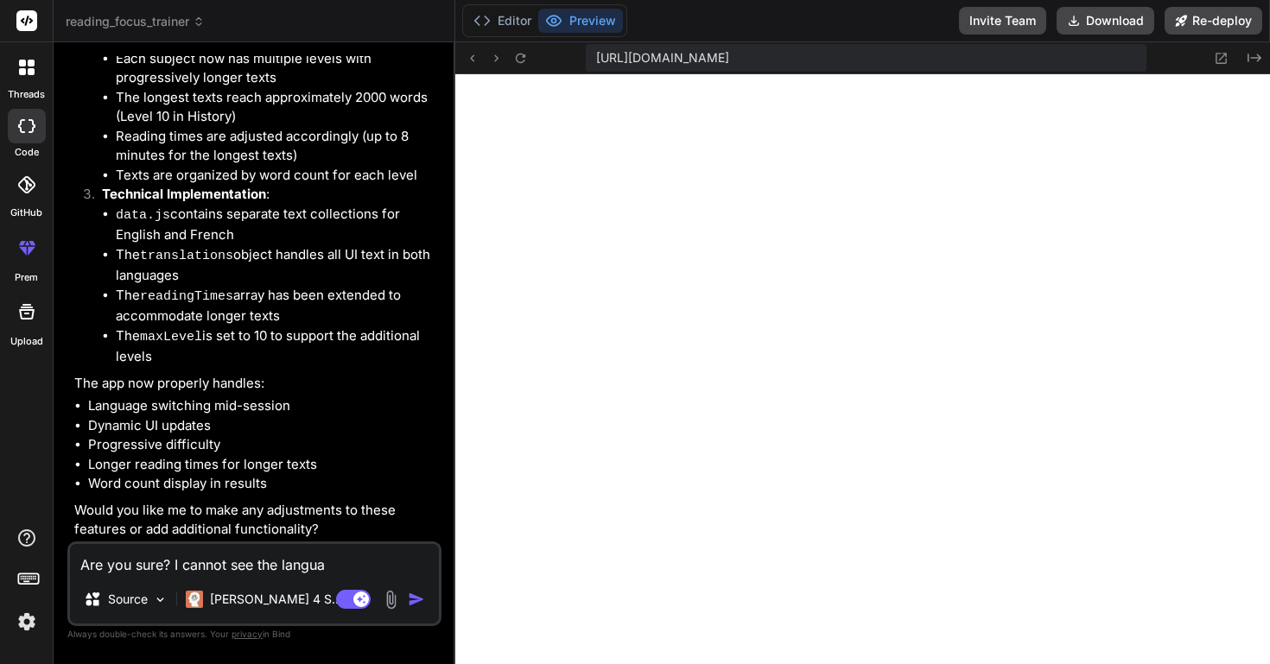
type textarea "x"
type textarea "Are you sure? I cannot see the language"
type textarea "x"
type textarea "Are you sure? I cannot see the language"
type textarea "x"
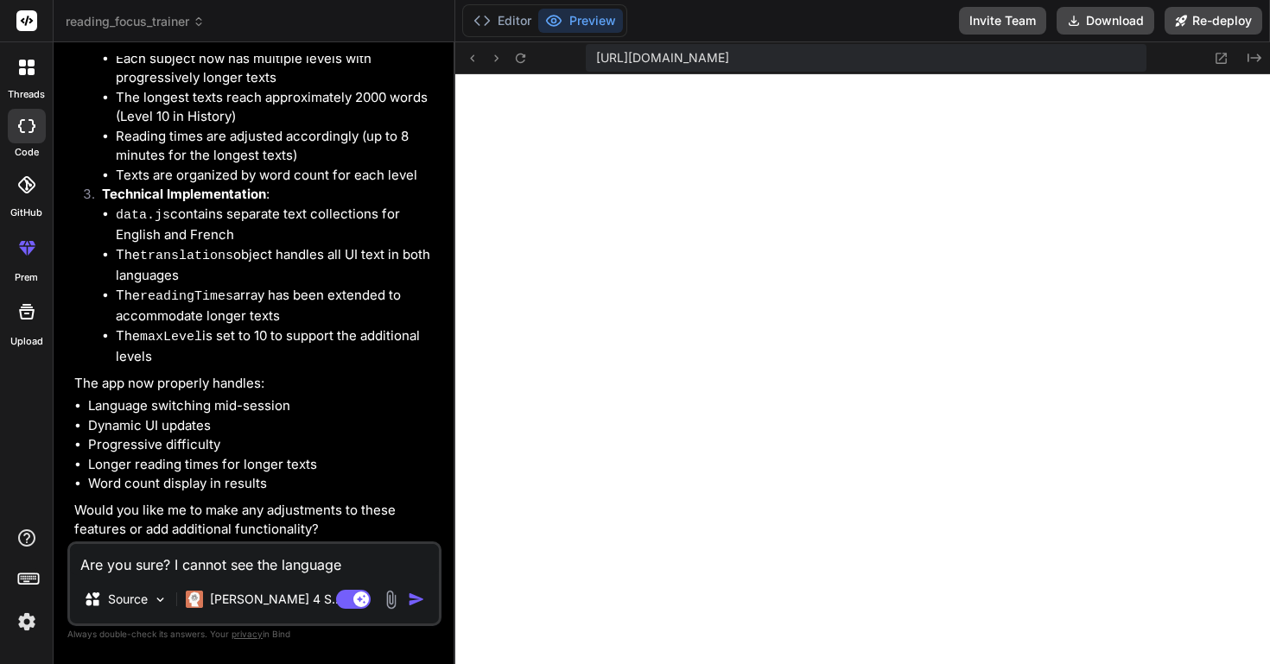
type textarea "Are you sure? I cannot see the language s"
type textarea "x"
type textarea "Are you sure? I cannot see the language sw"
type textarea "x"
type textarea "Are you sure? I cannot see the language swi"
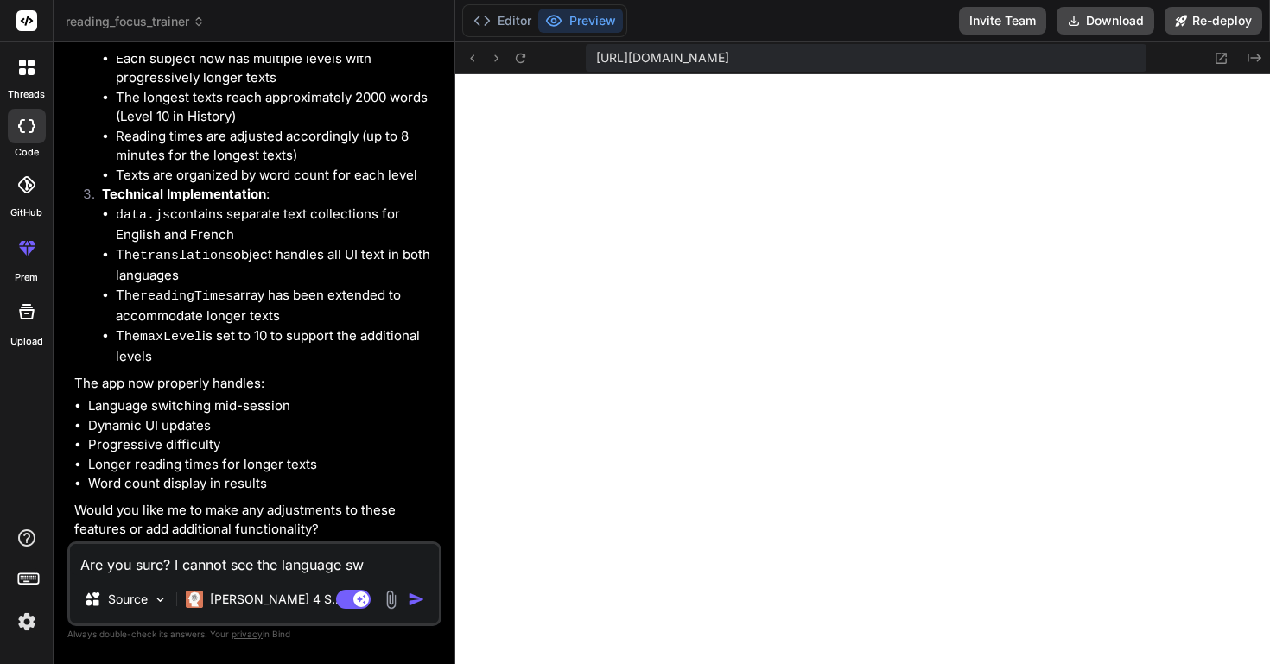
type textarea "x"
type textarea "Are you sure? I cannot see the language swit"
type textarea "x"
type textarea "Are you sure? I cannot see the language switc"
type textarea "x"
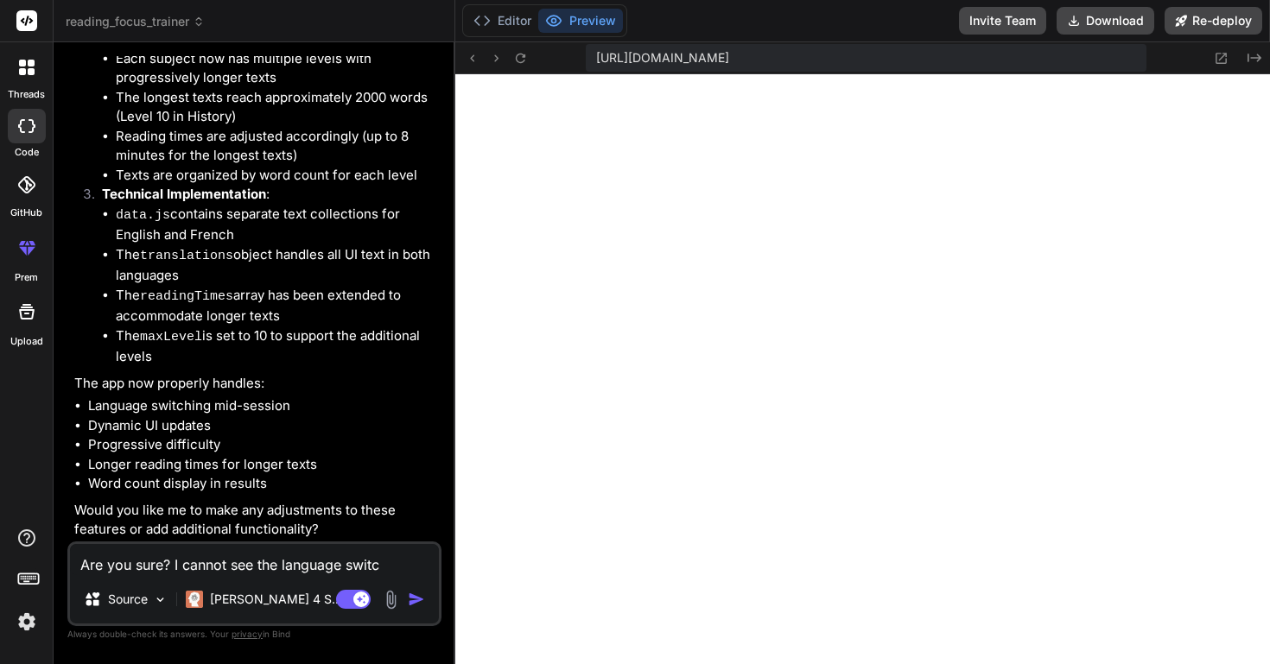
type textarea "Are you sure? I cannot see the language switch"
type textarea "x"
type textarea "Are you sure? I cannot see the language switch"
type textarea "x"
type textarea "Are you sure? I cannot see the language switch i"
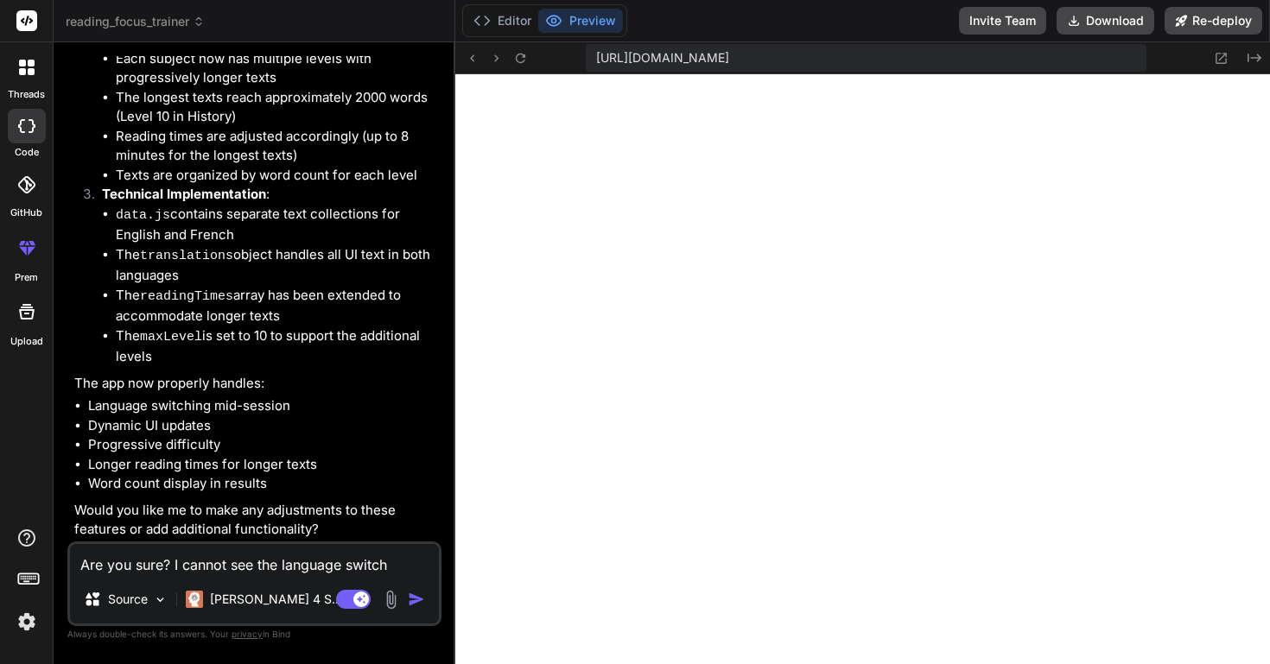
type textarea "x"
type textarea "Are you sure? I cannot see the language switch in"
type textarea "x"
type textarea "Are you sure? I cannot see the language switch in"
type textarea "x"
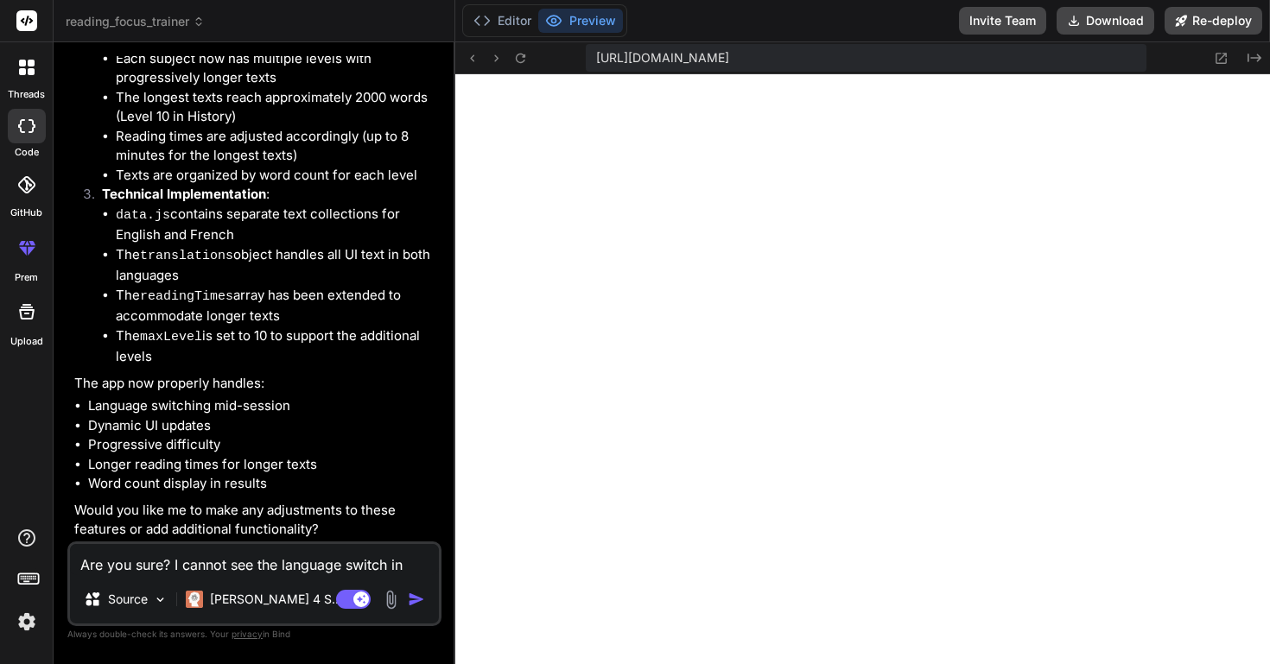
type textarea "Are you sure? I cannot see the language switch in t"
type textarea "x"
type textarea "Are you sure? I cannot see the language switch in th"
type textarea "x"
type textarea "Are you sure? I cannot see the language switch in the"
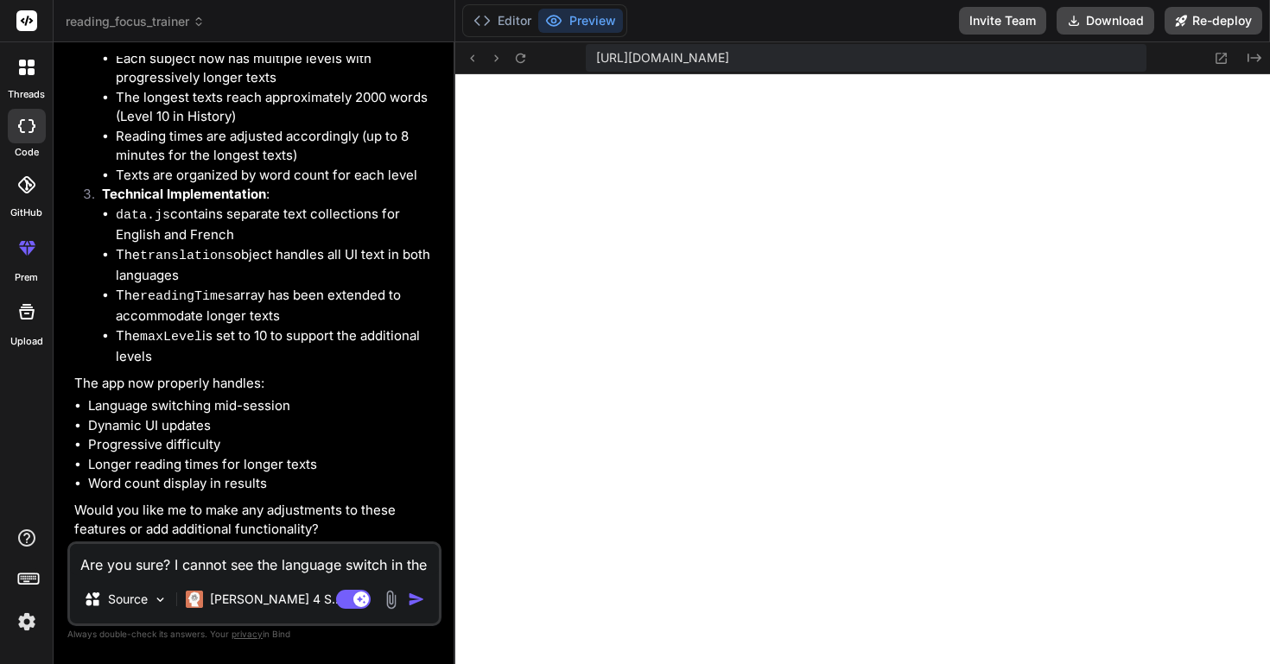
type textarea "x"
type textarea "Are you sure? I cannot see the language switch in the"
type textarea "x"
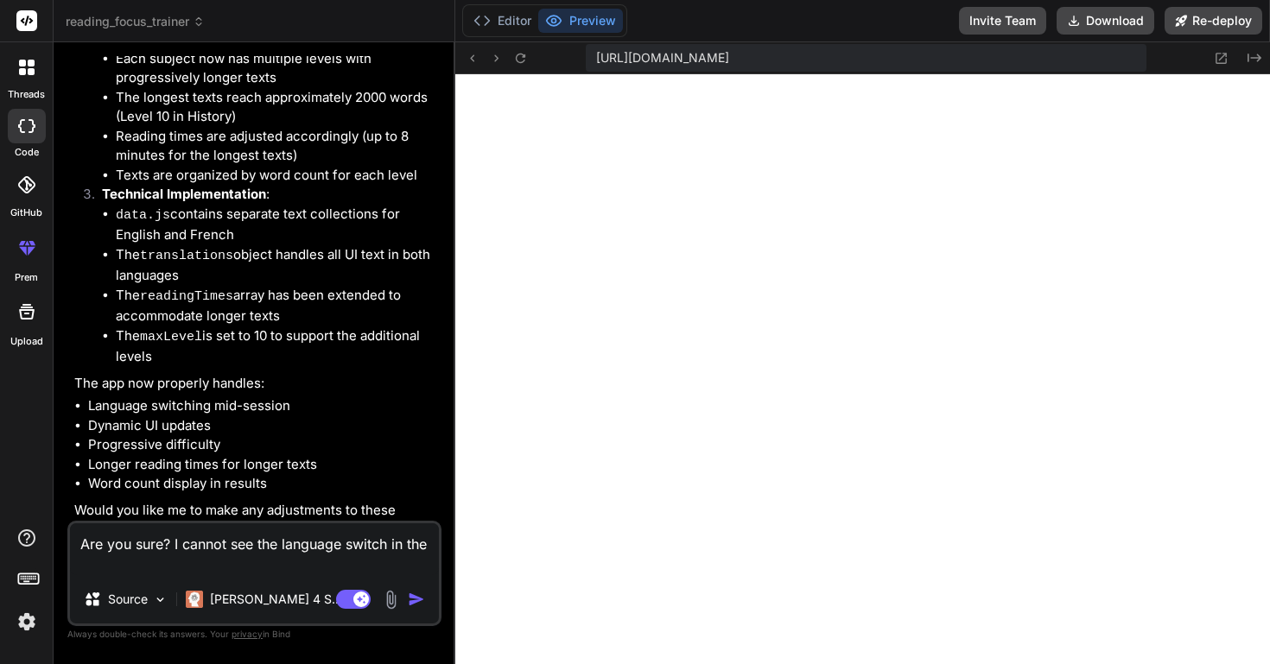
type textarea "Are you sure? I cannot see the language switch in the p"
type textarea "x"
type textarea "Are you sure? I cannot see the language switch in the pr"
type textarea "x"
type textarea "Are you sure? I cannot see the language switch in the pre"
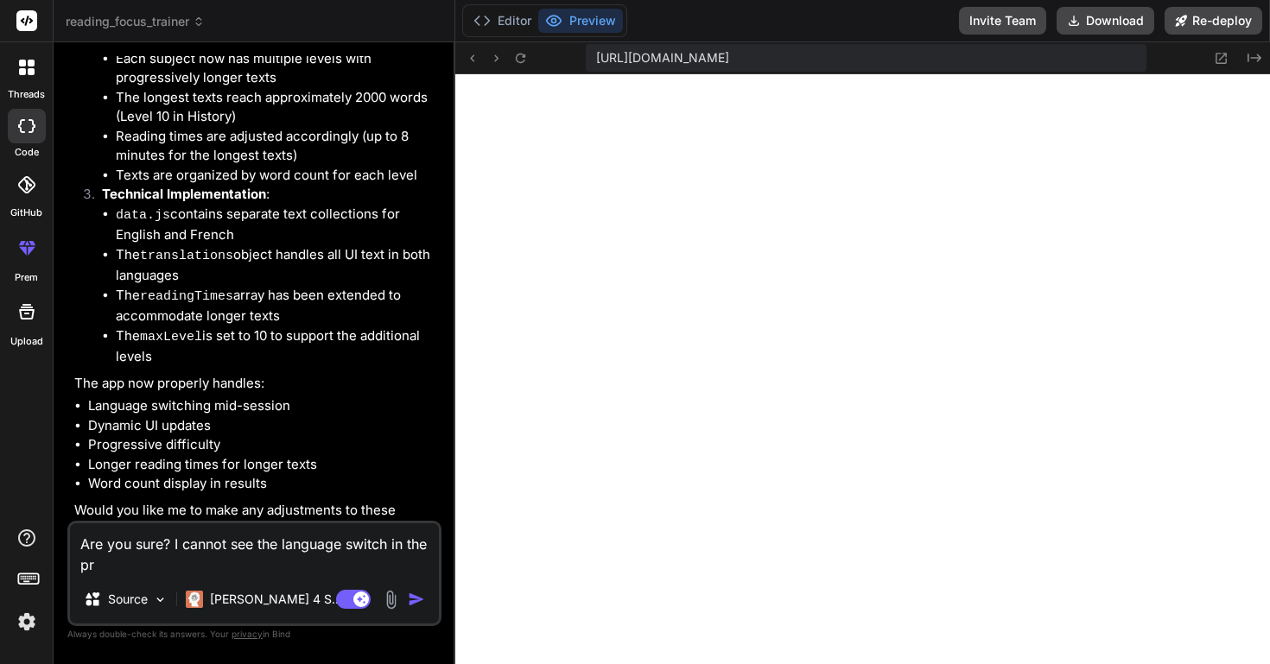
type textarea "x"
type textarea "Are you sure? I cannot see the language switch in the prev"
type textarea "x"
type textarea "Are you sure? I cannot see the language switch in the previ"
type textarea "x"
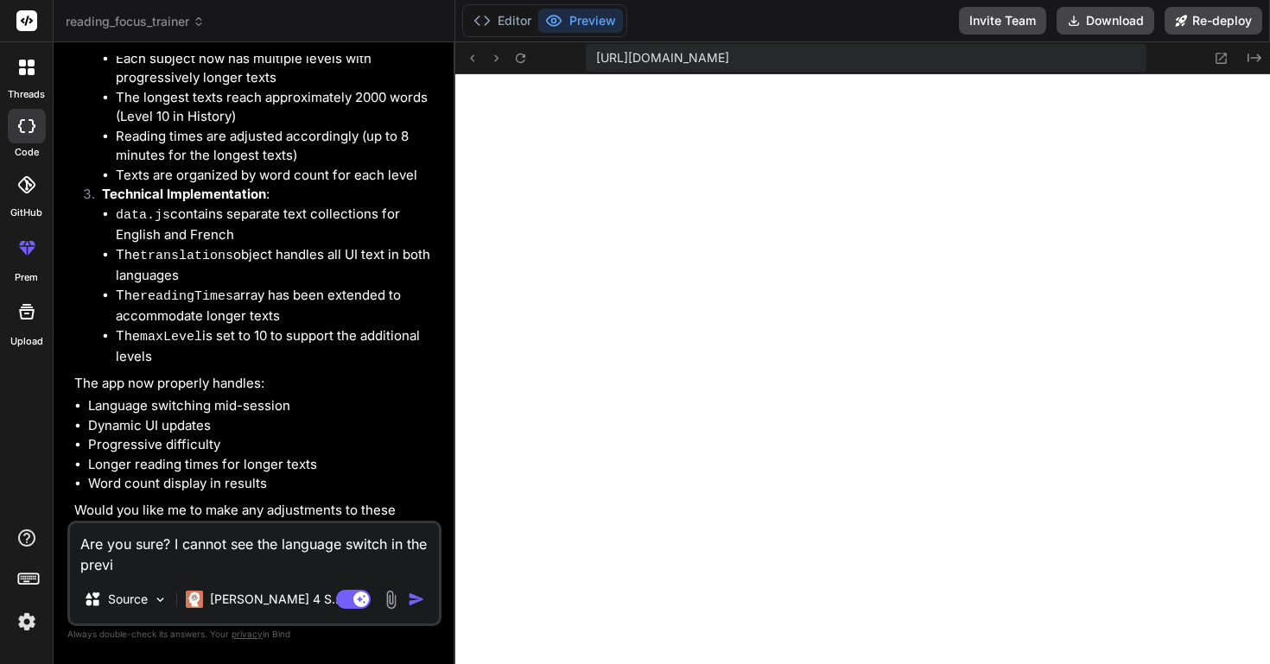
type textarea "Are you sure? I cannot see the language switch in the previe"
type textarea "x"
type textarea "Are you sure? I cannot see the language switch in the preview"
type textarea "x"
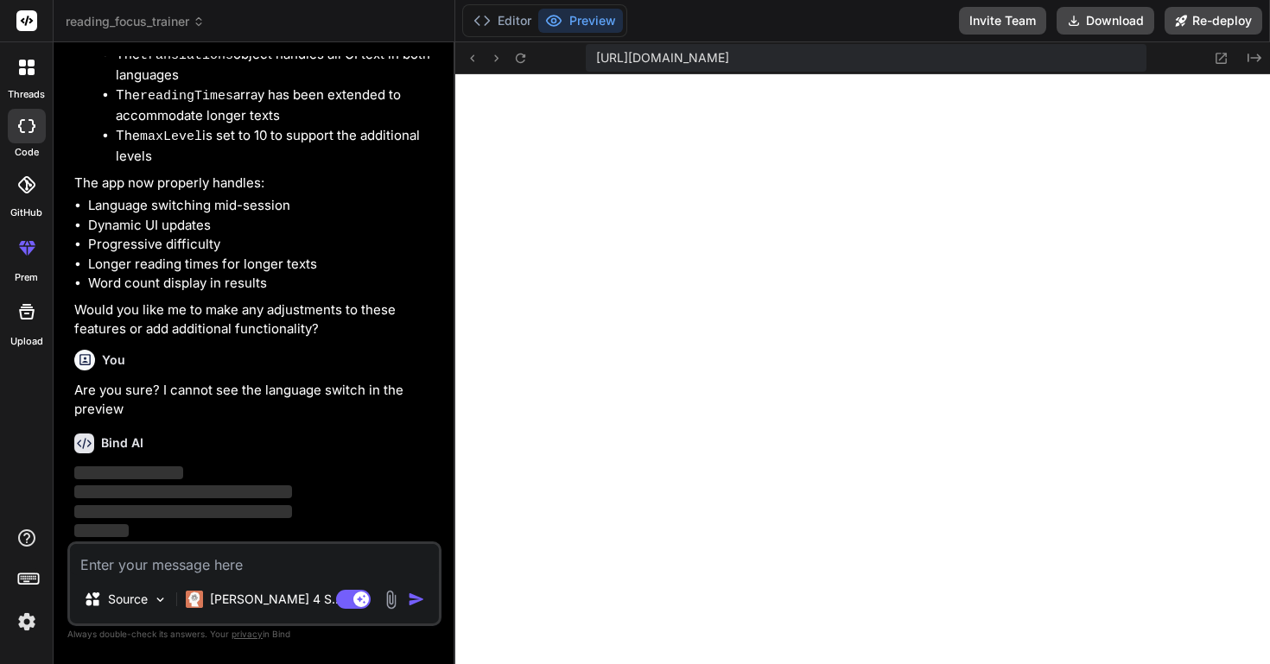
scroll to position [3455, 0]
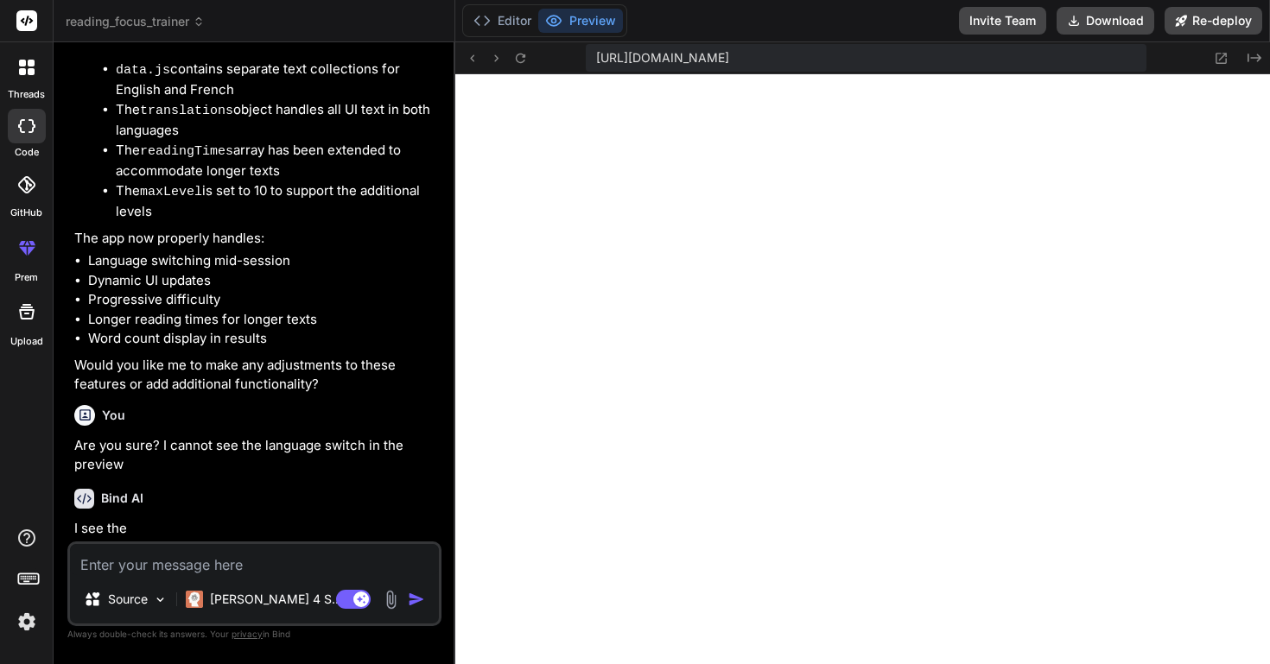
type textarea "x"
click at [257, 437] on p "Are you sure? I cannot see the language switch in the preview" at bounding box center [256, 455] width 364 height 39
click at [524, 58] on icon at bounding box center [520, 58] width 15 height 15
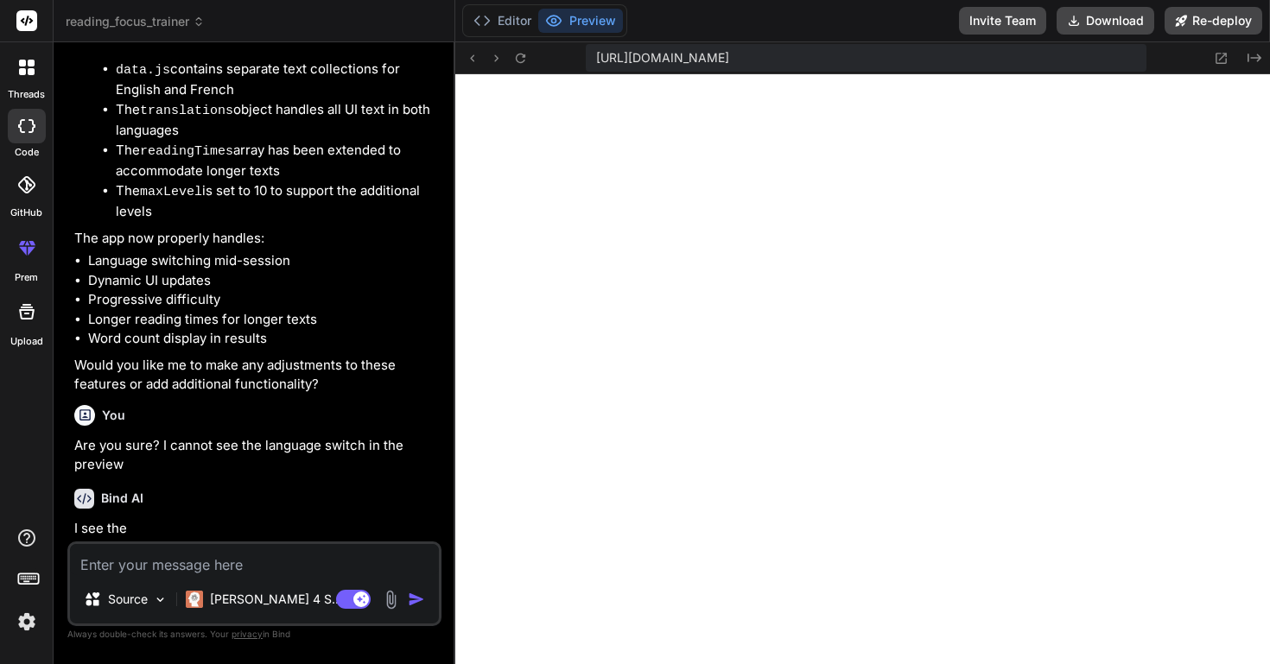
click at [229, 512] on div "Bind AI I see the" at bounding box center [256, 507] width 364 height 64
click at [215, 537] on p "I see the" at bounding box center [256, 529] width 364 height 20
click at [415, 601] on img "button" at bounding box center [416, 599] width 17 height 17
click at [201, 518] on div "Bind AI I see the" at bounding box center [256, 507] width 364 height 64
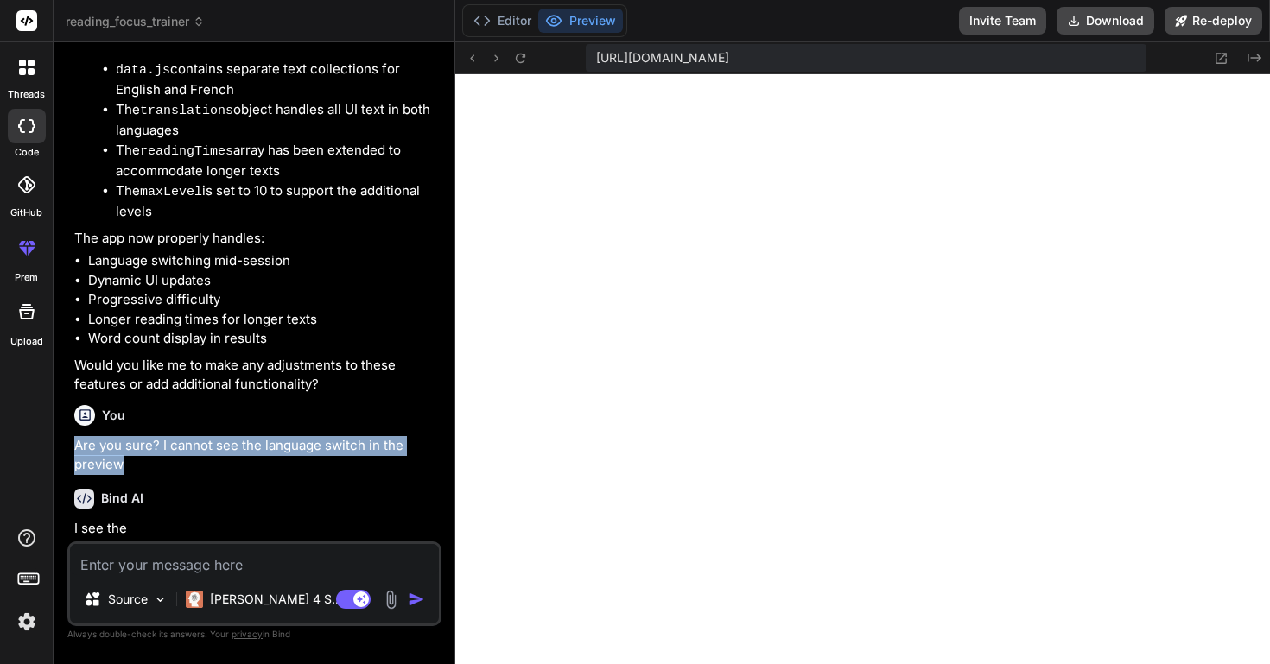
drag, startPoint x: 130, startPoint y: 467, endPoint x: 72, endPoint y: 451, distance: 60.2
click at [72, 451] on div "You hello Bind AI Hello! 👋 I'm Bind AI, your expert software development assist…" at bounding box center [256, 299] width 371 height 486
copy p "Are you sure? I cannot see the language switch in the preview"
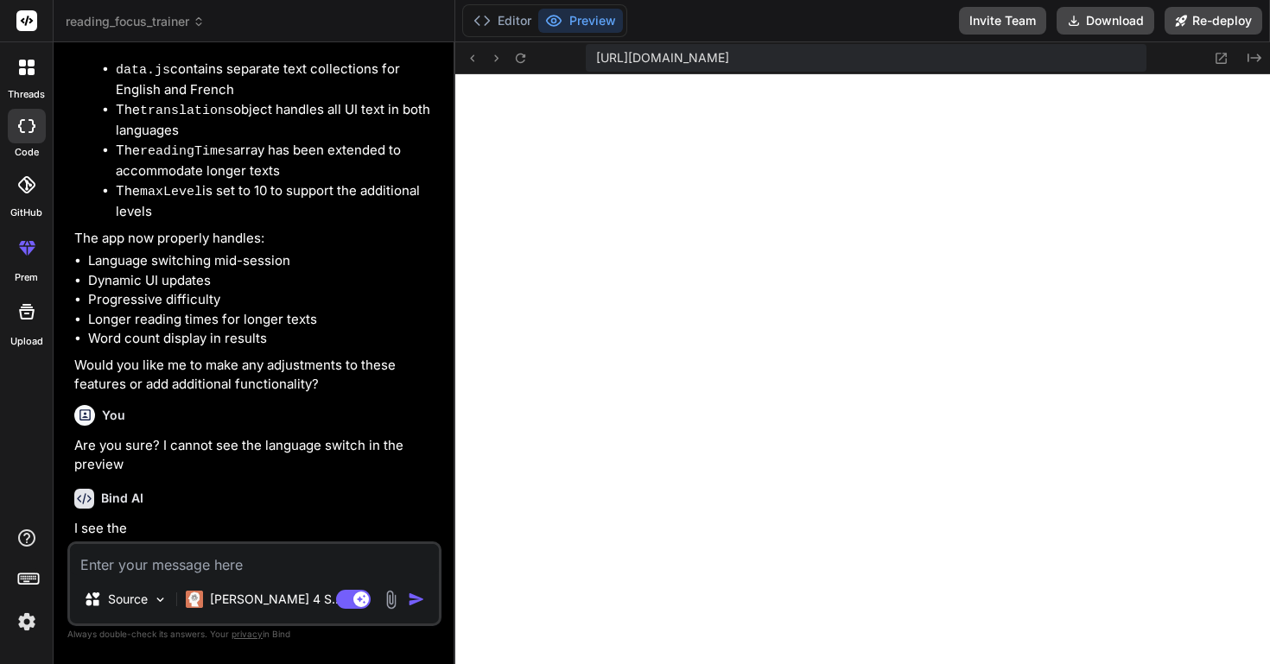
click at [116, 553] on textarea at bounding box center [254, 559] width 369 height 31
paste textarea "Are you sure? I cannot see the language switch in the preview"
type textarea "Are you sure? I cannot see the language switch in the preview"
type textarea "x"
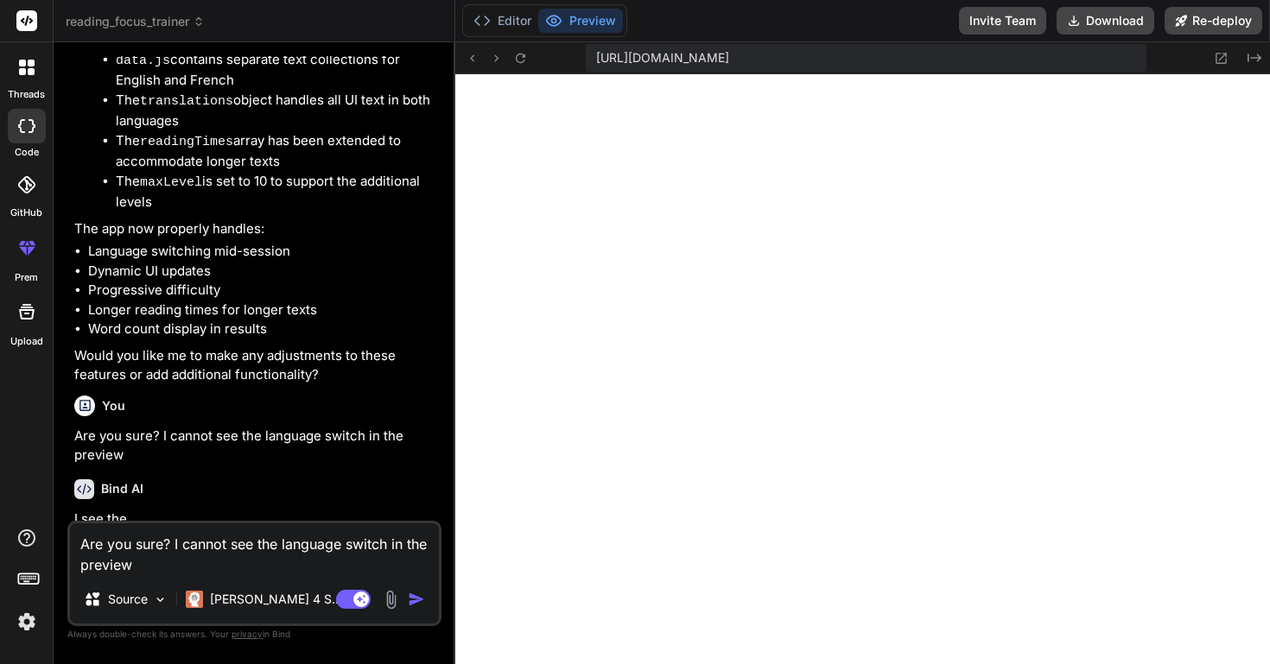
type textarea "Are you sure? I cannot see the language switch in the preview"
click at [416, 601] on img "button" at bounding box center [416, 599] width 17 height 17
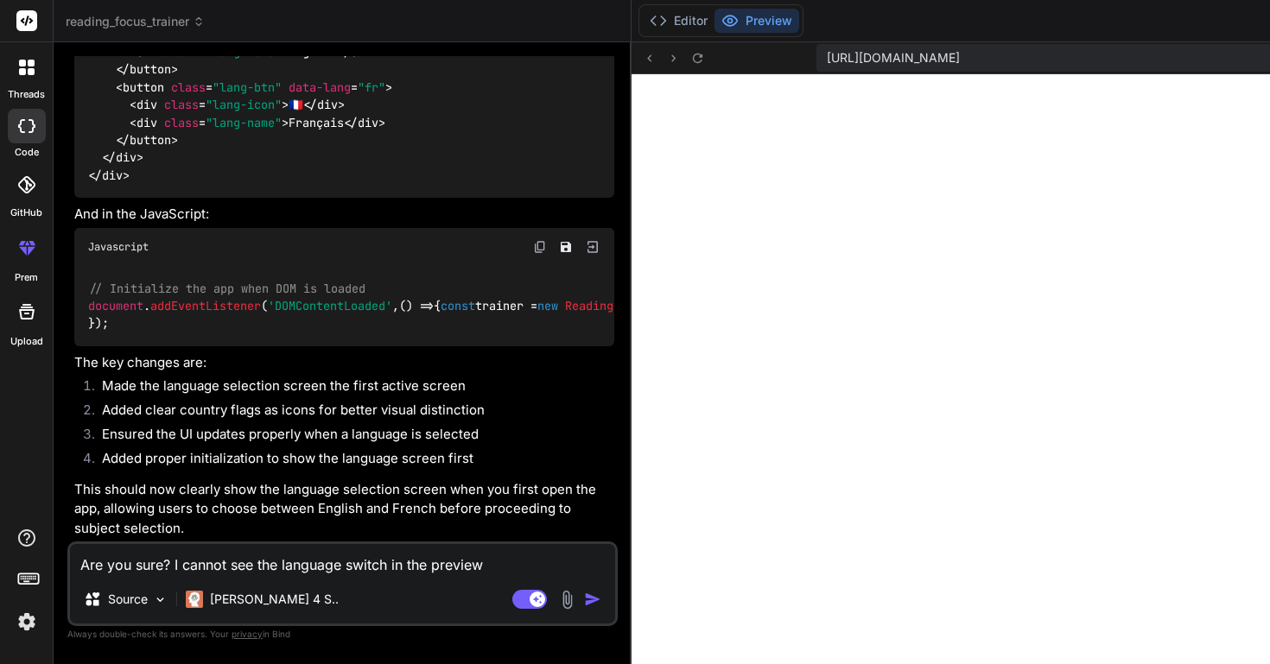
scroll to position [4407, 0]
click at [690, 63] on icon at bounding box center [697, 58] width 15 height 15
click at [690, 58] on icon at bounding box center [697, 58] width 15 height 15
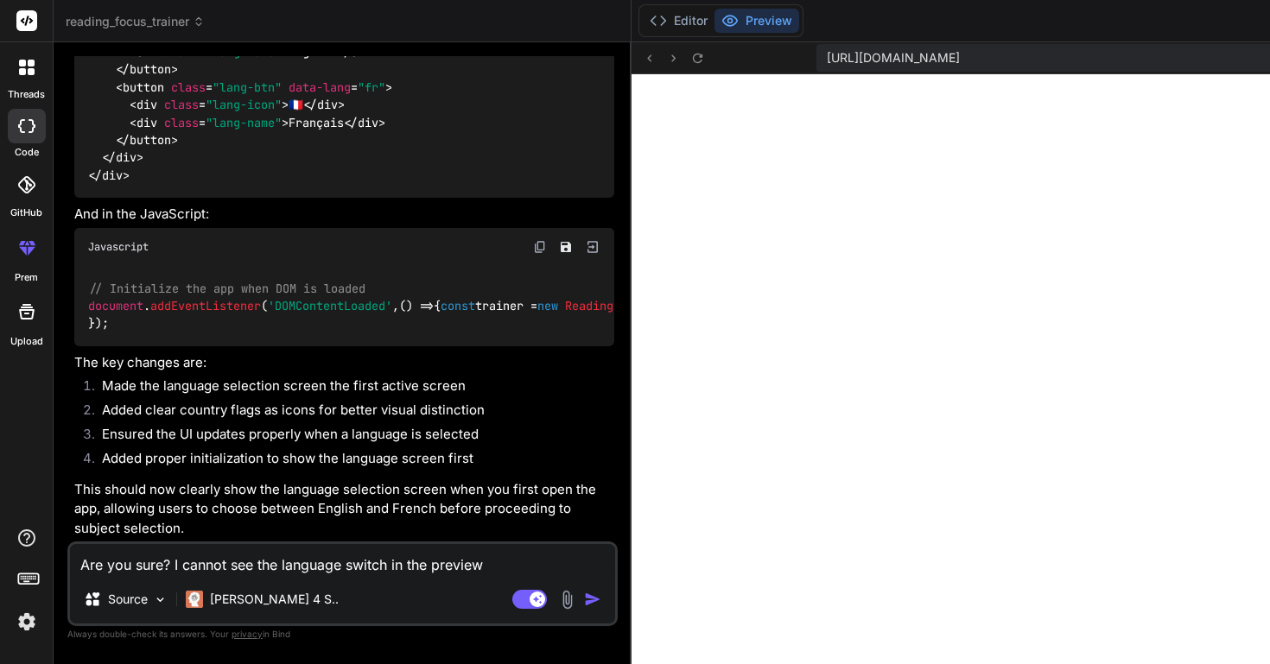
click at [715, 22] on button "Preview" at bounding box center [757, 21] width 85 height 24
click at [693, 55] on icon at bounding box center [698, 58] width 10 height 10
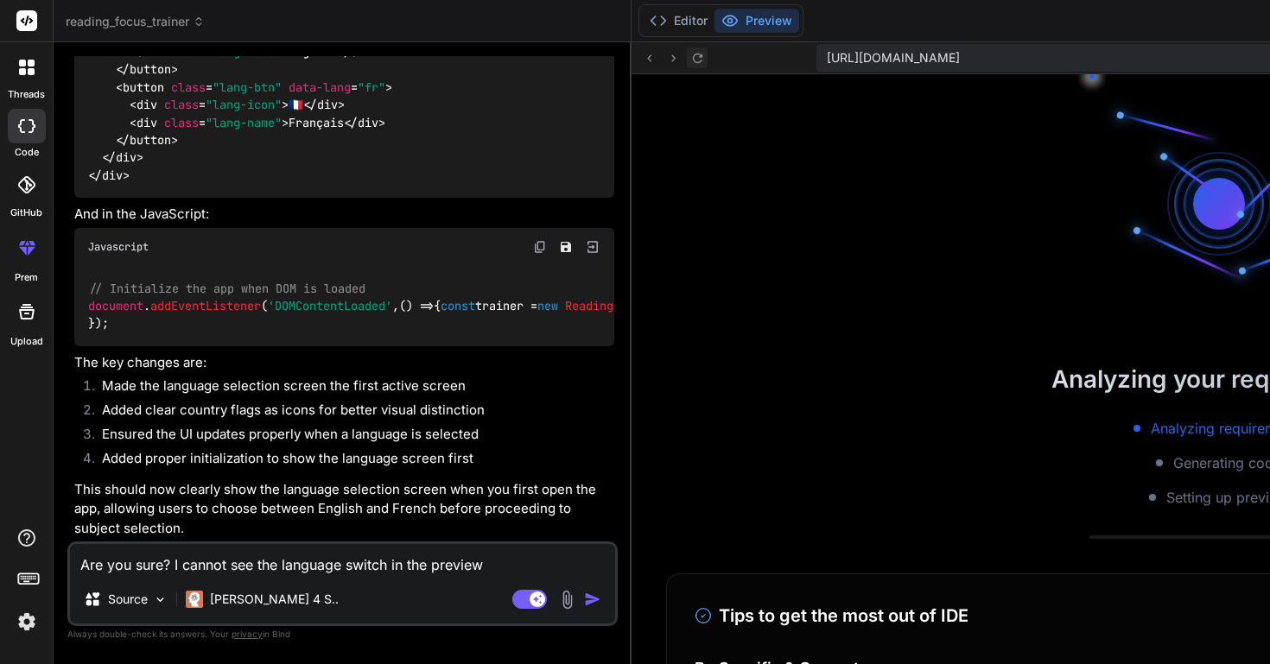
scroll to position [4761, 0]
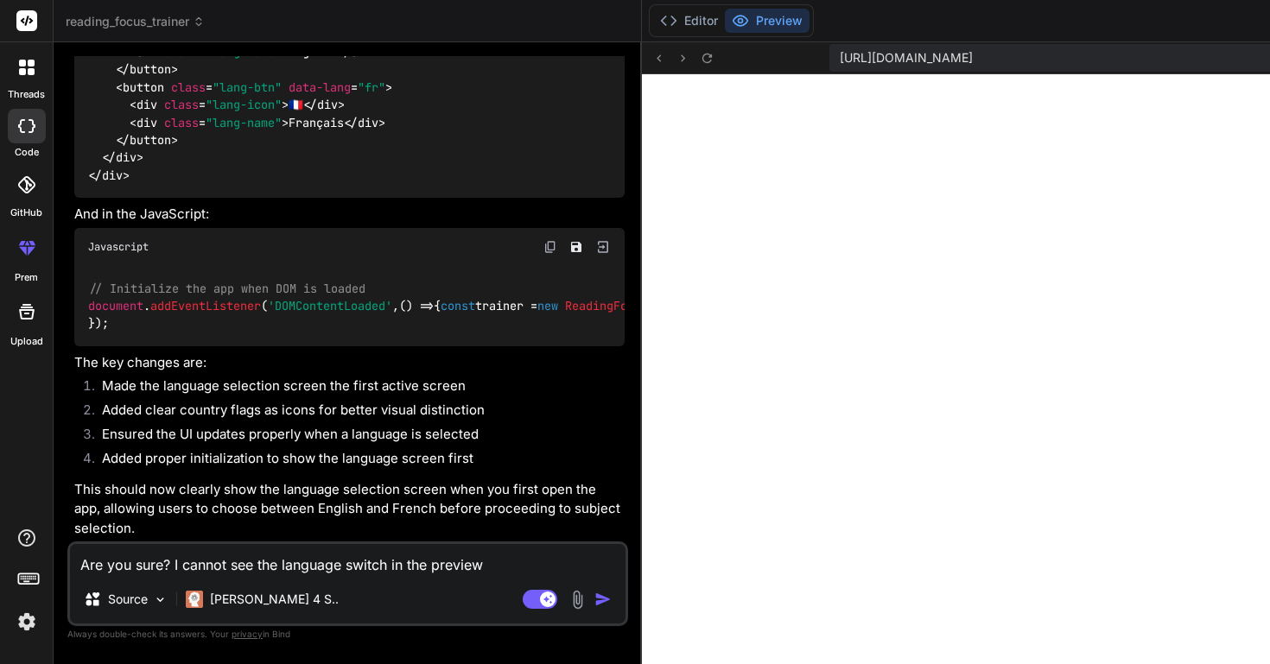
scroll to position [4303, 0]
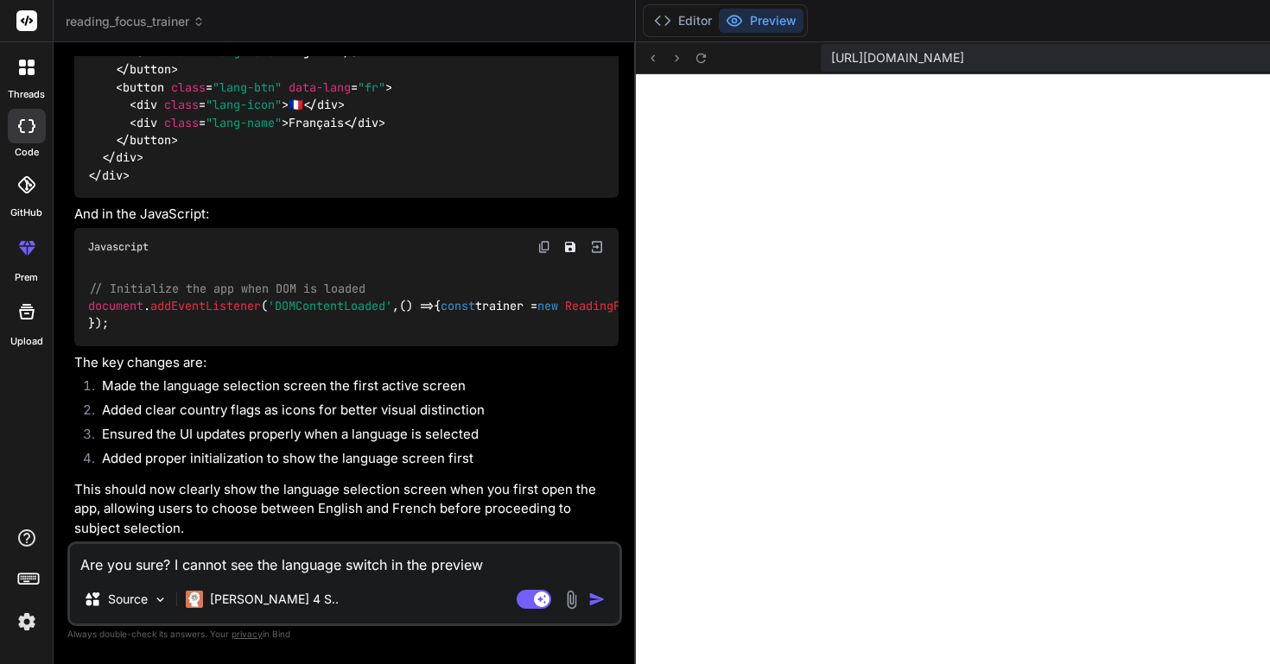
type textarea "x"
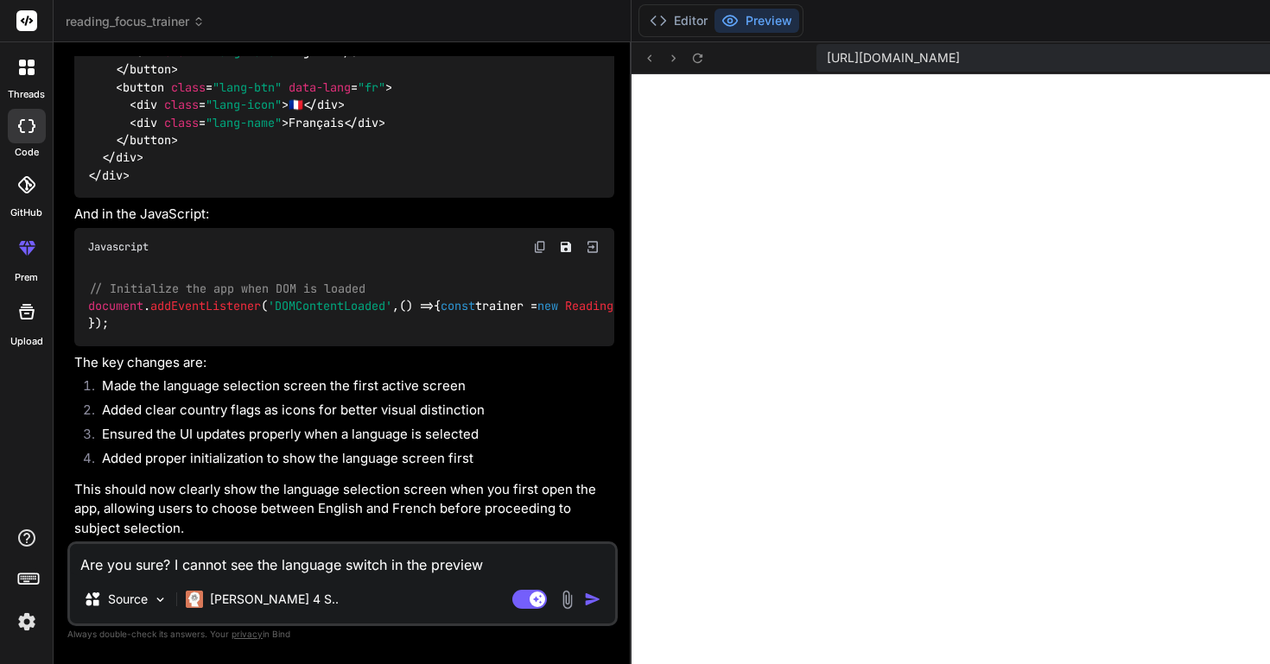
scroll to position [4407, 0]
